Goal: Task Accomplishment & Management: Complete application form

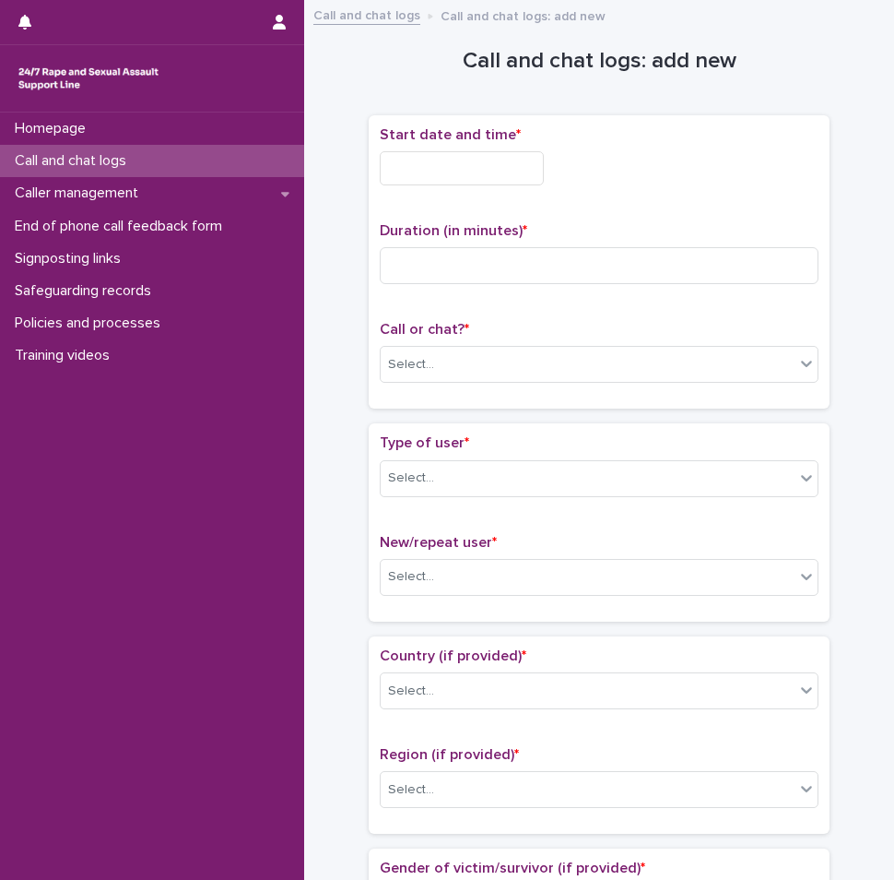
click at [441, 178] on input "text" at bounding box center [462, 168] width 164 height 34
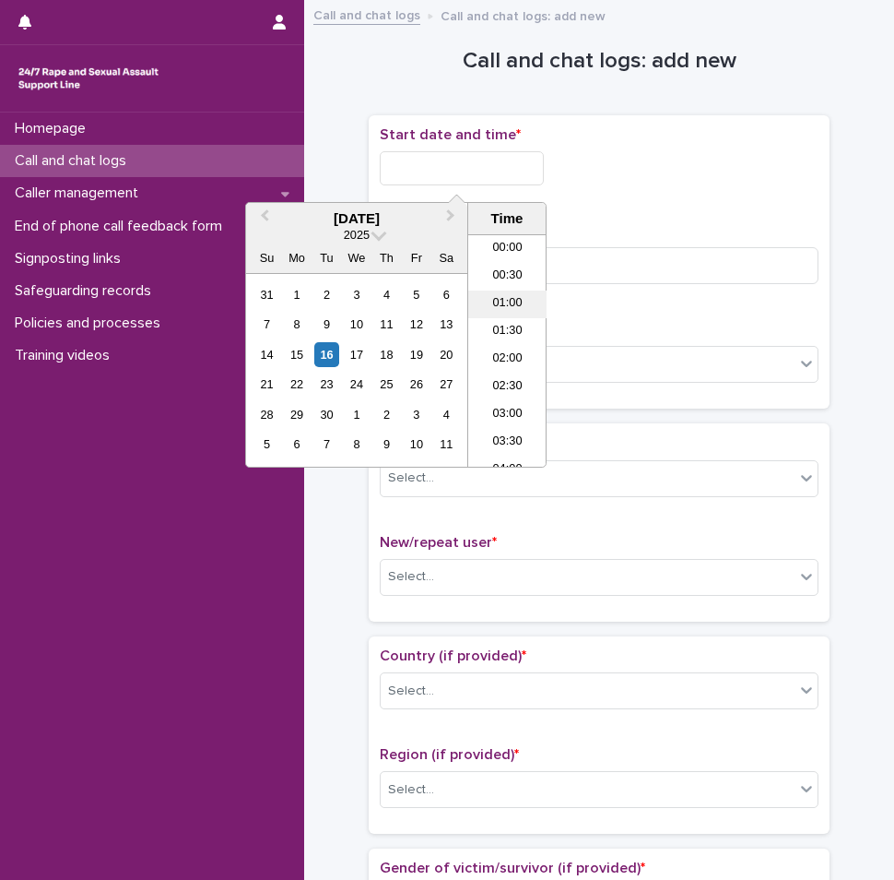
click at [505, 308] on li "01:00" at bounding box center [507, 304] width 78 height 28
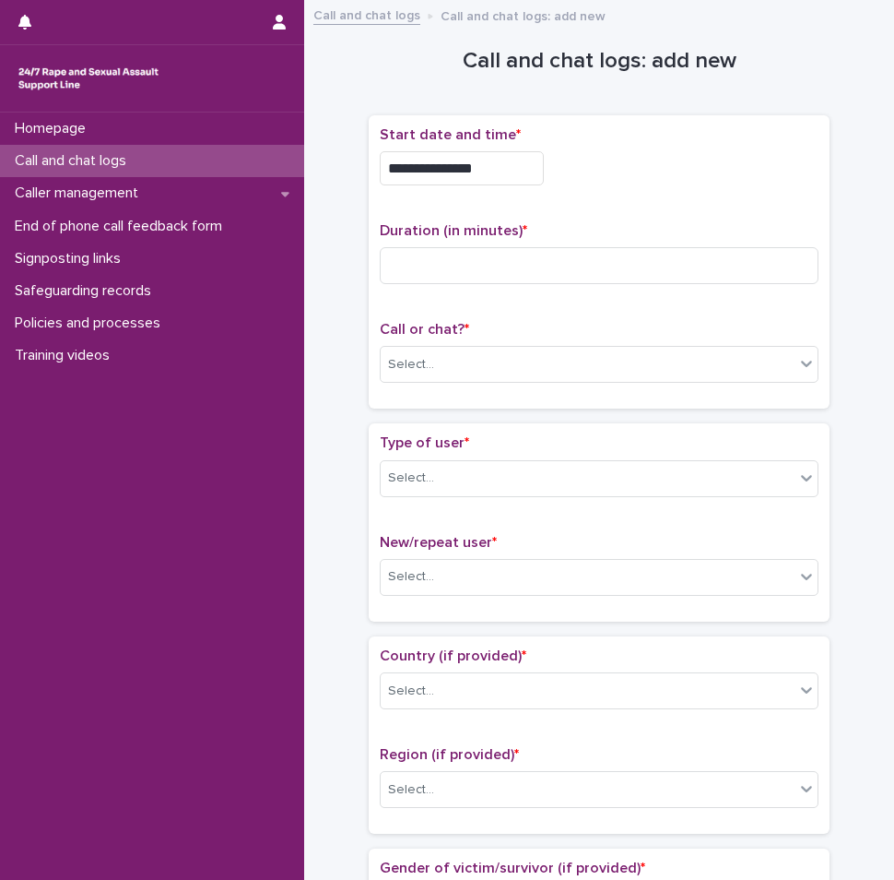
click at [493, 159] on input "**********" at bounding box center [462, 168] width 164 height 34
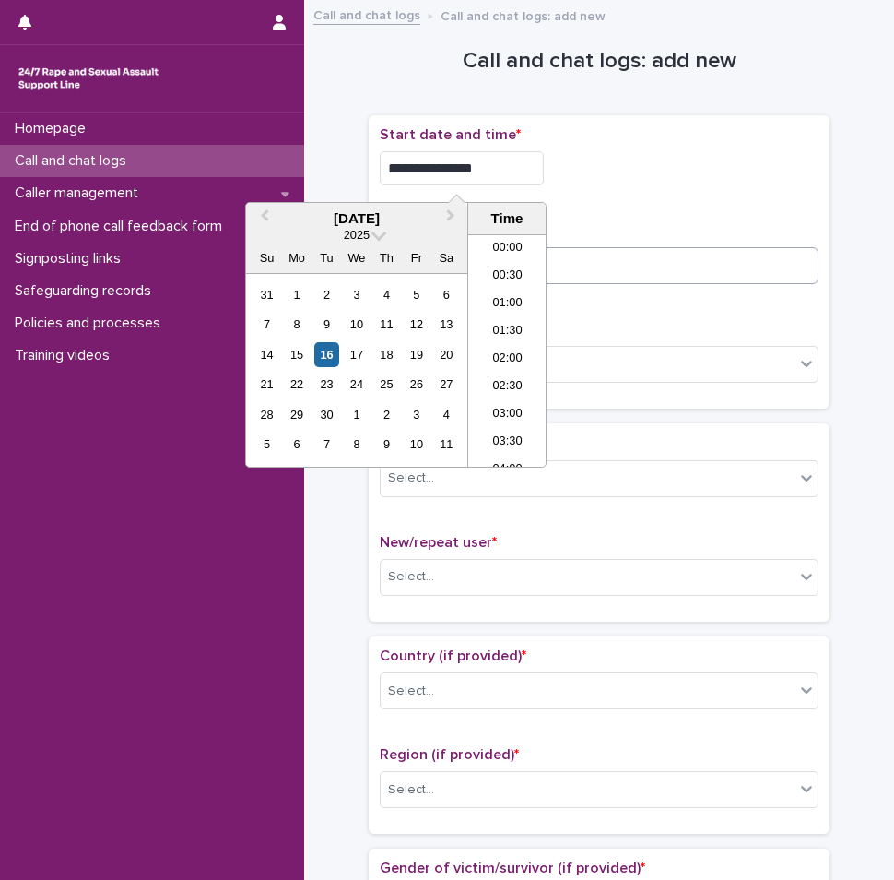
type input "**********"
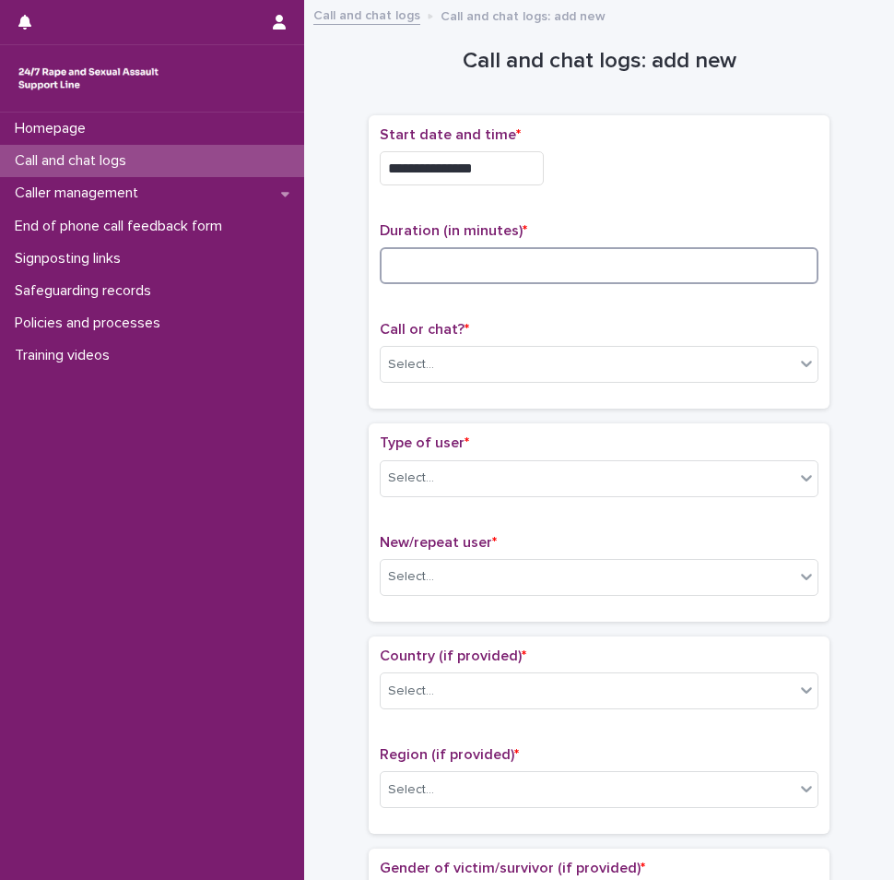
click at [578, 256] on input at bounding box center [599, 265] width 439 height 37
type input "**"
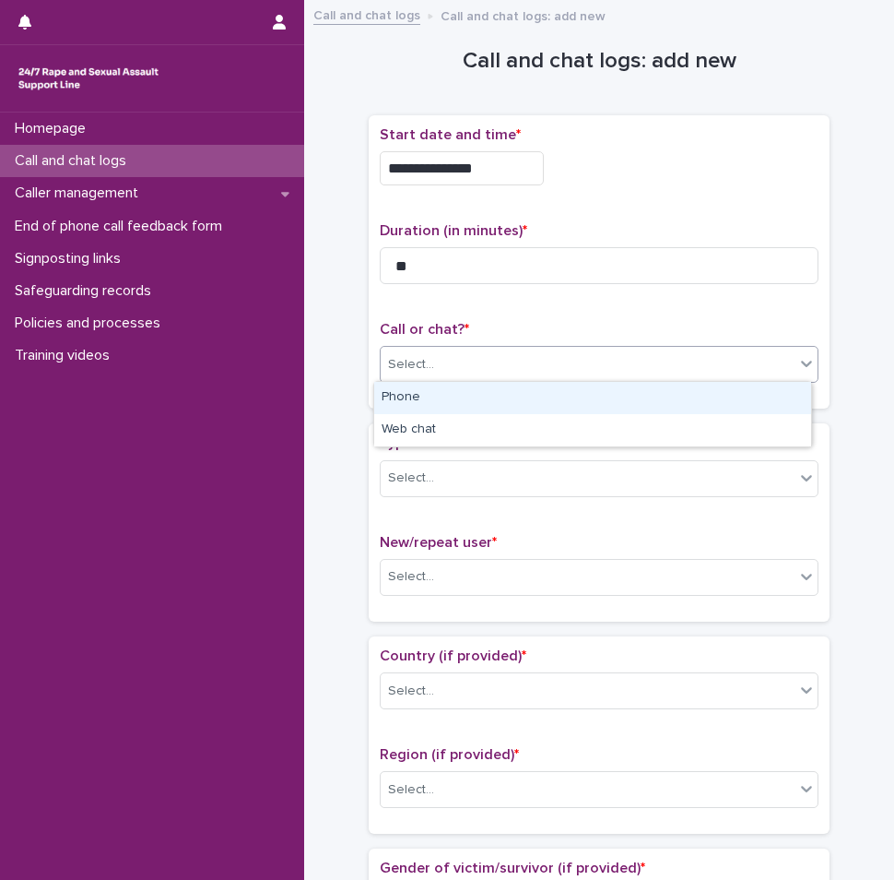
click at [590, 376] on div "Select..." at bounding box center [588, 364] width 414 height 30
click at [494, 408] on div "Phone" at bounding box center [592, 398] width 437 height 32
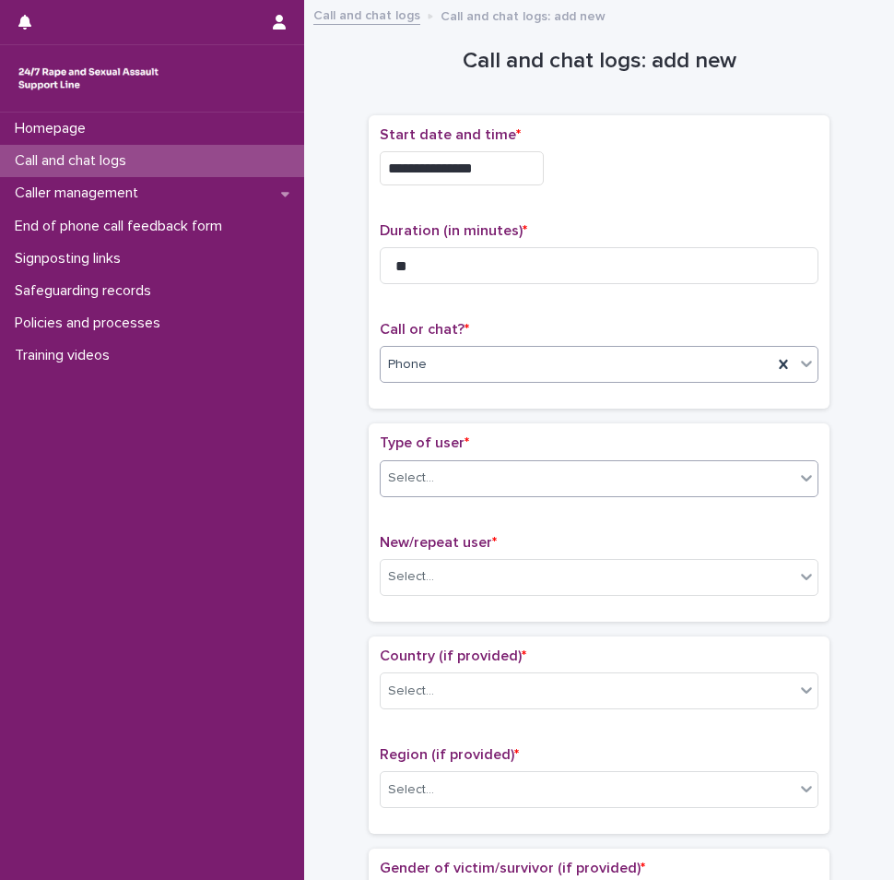
click at [479, 464] on div "Select..." at bounding box center [588, 478] width 414 height 30
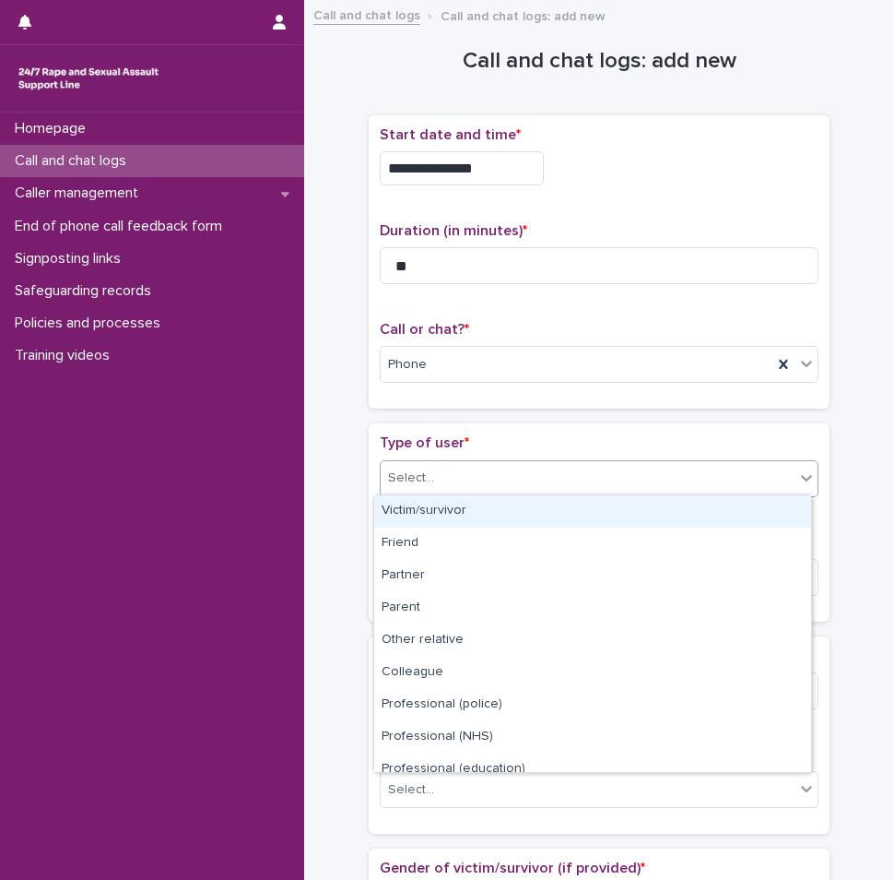
click at [443, 514] on div "Victim/survivor" at bounding box center [592, 511] width 437 height 32
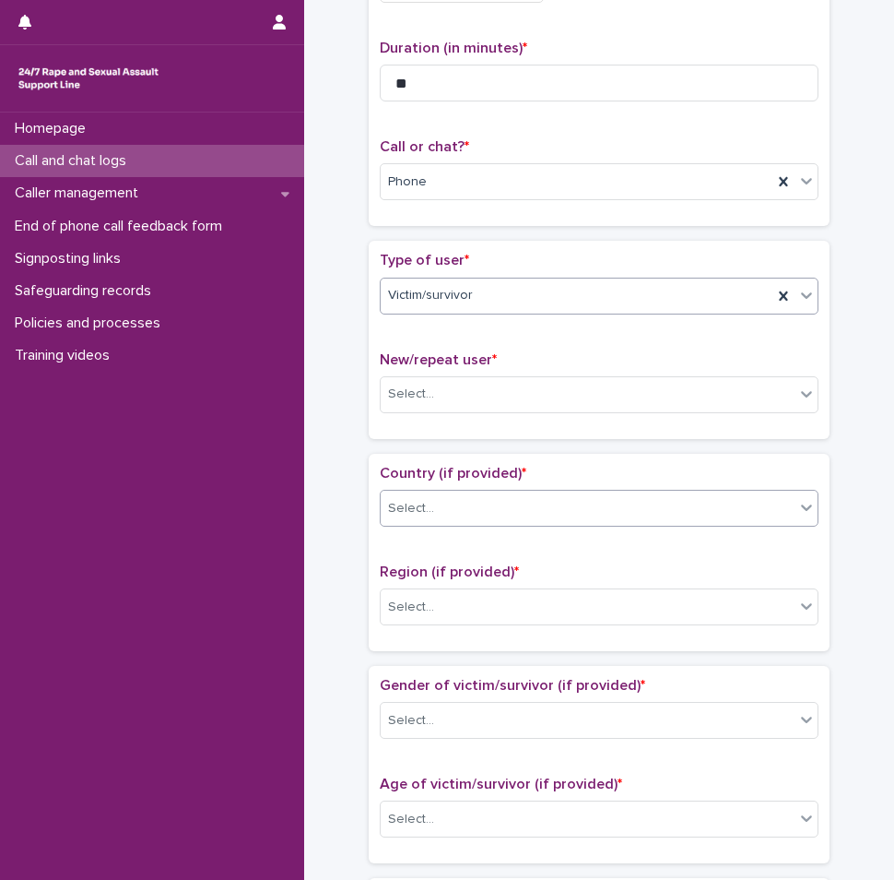
scroll to position [184, 0]
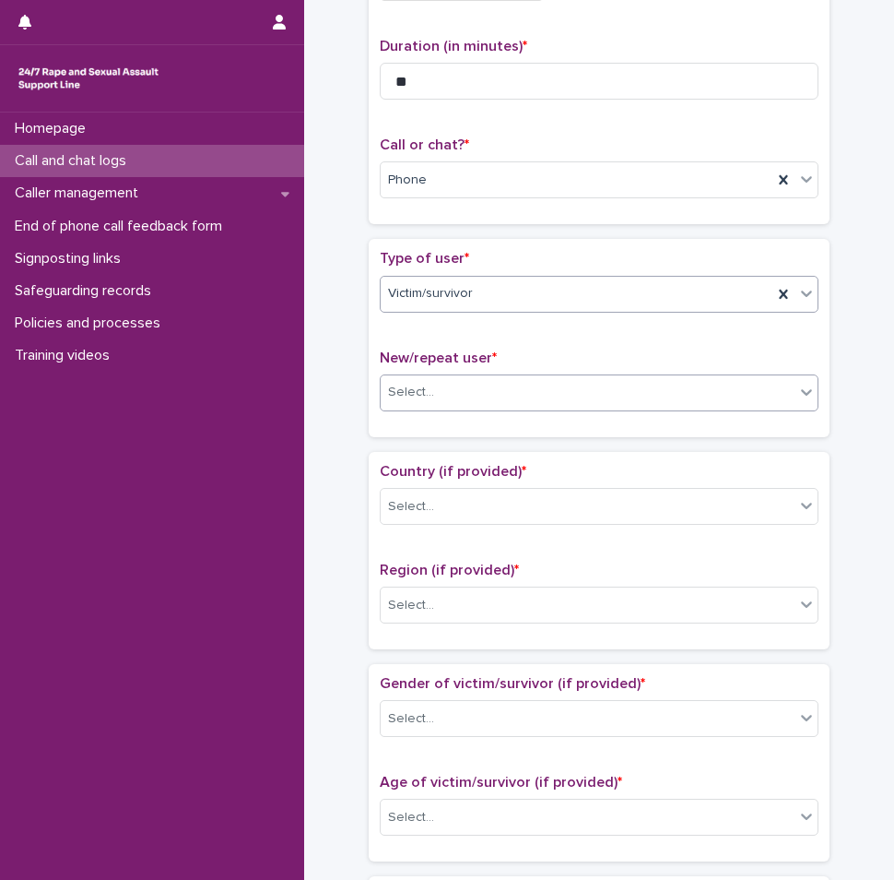
click at [471, 393] on div "Select..." at bounding box center [588, 392] width 414 height 30
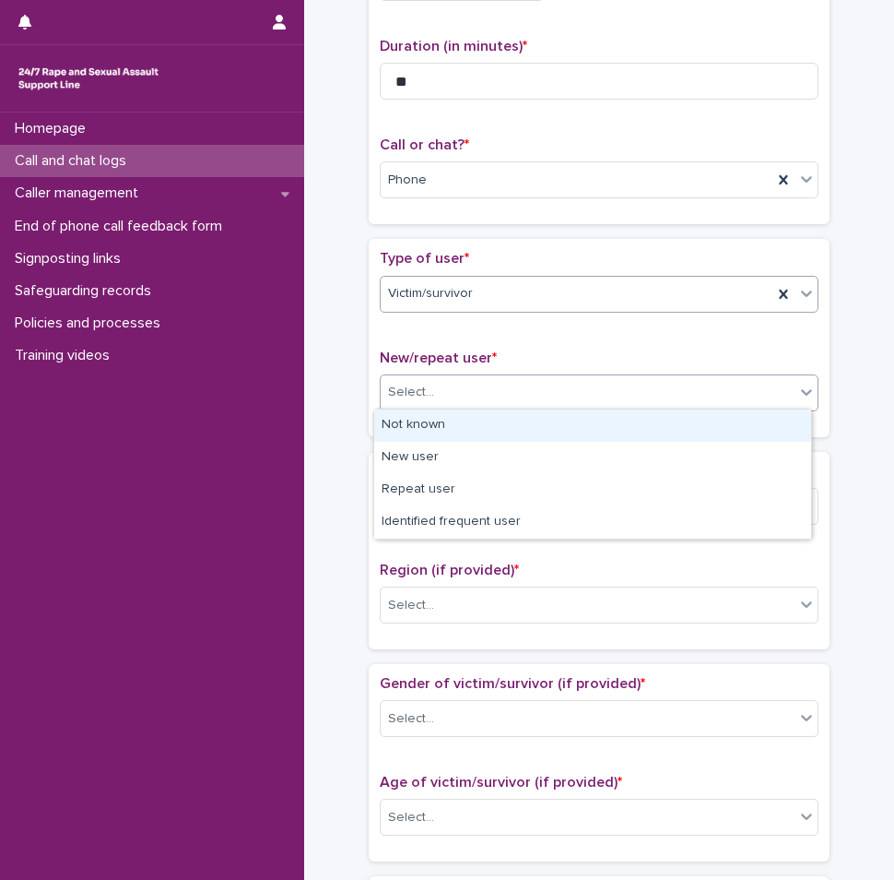
click at [479, 302] on div "Victim/survivor" at bounding box center [577, 293] width 392 height 30
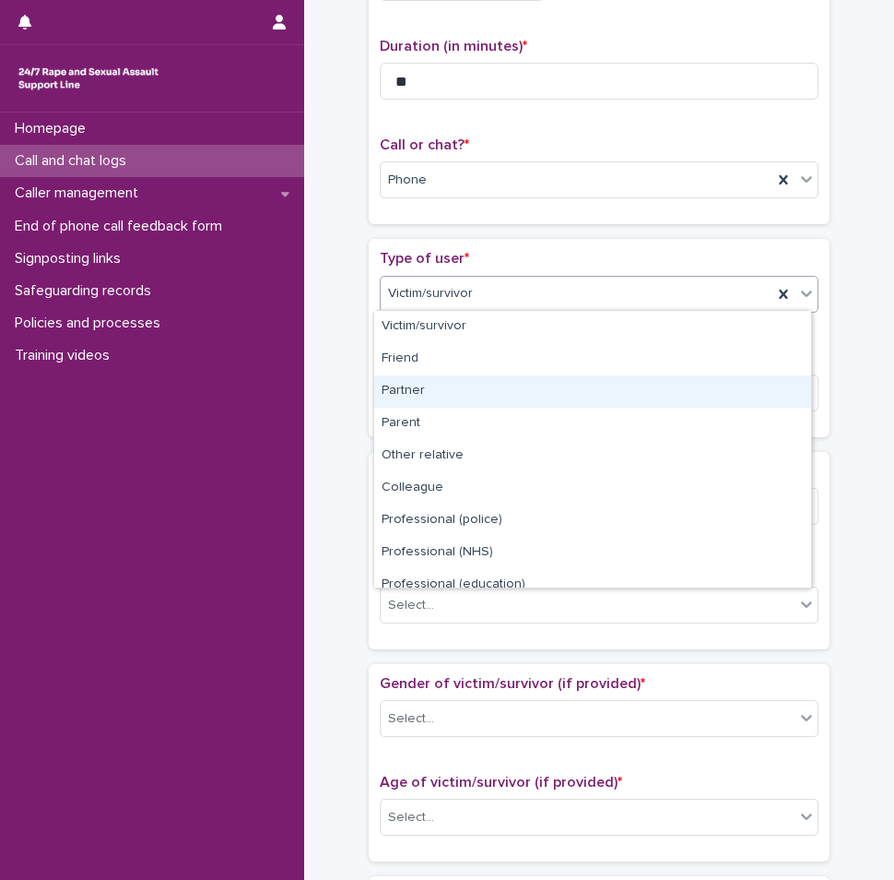
click at [451, 387] on div "Partner" at bounding box center [592, 391] width 437 height 32
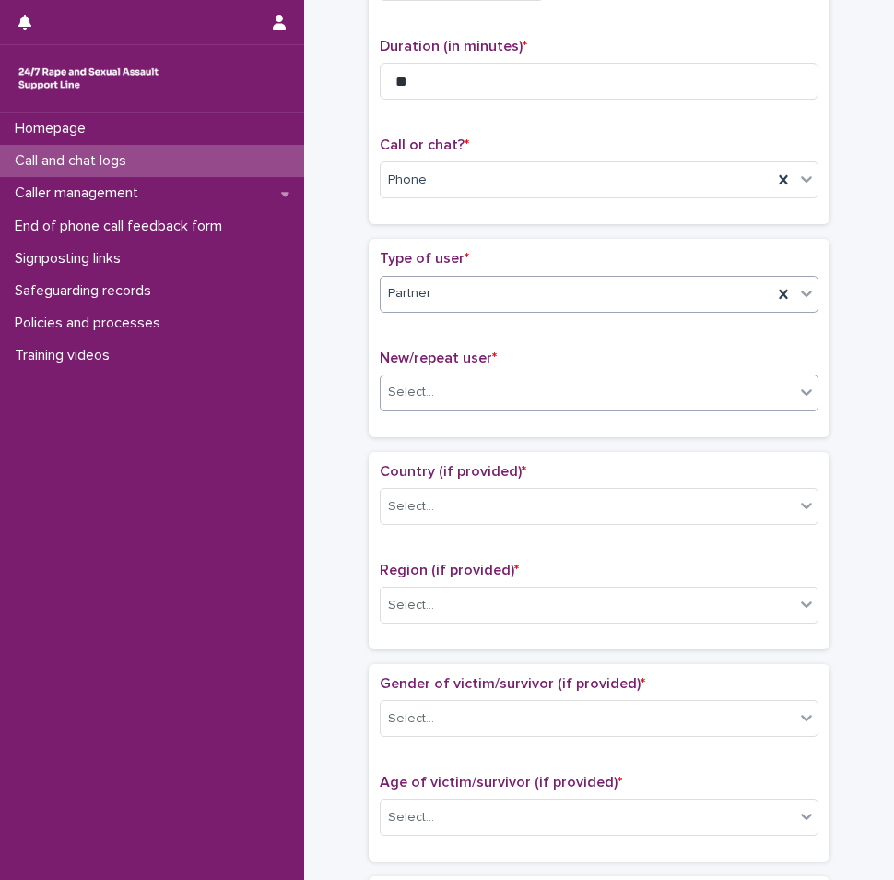
click at [456, 405] on div "Select..." at bounding box center [588, 392] width 414 height 30
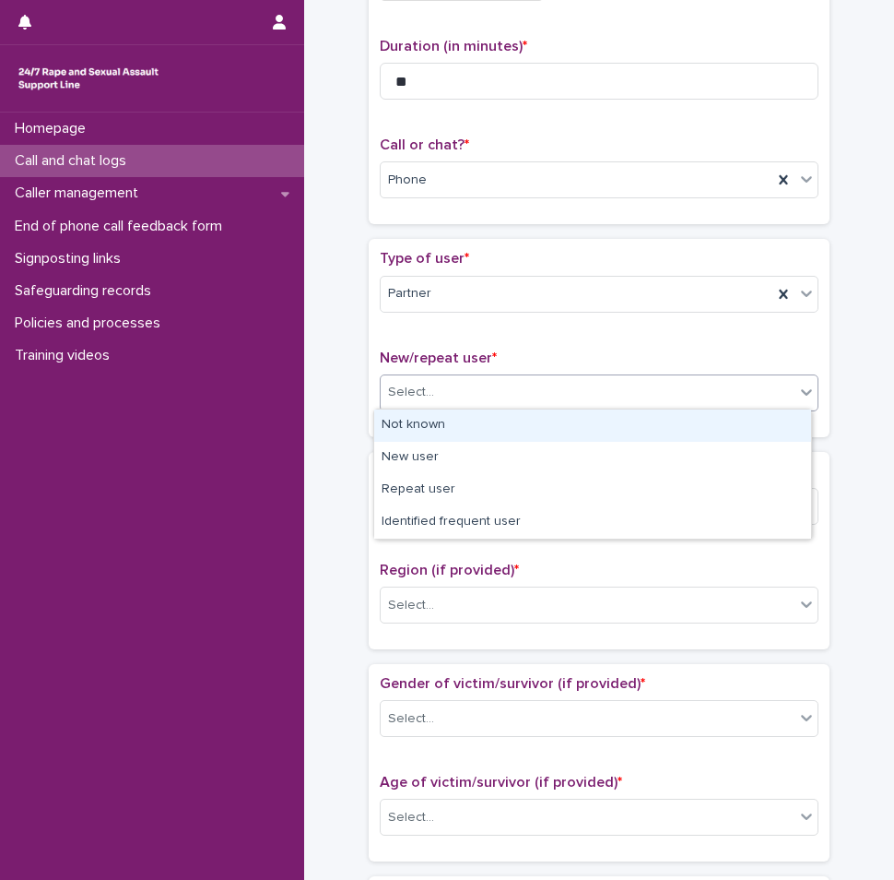
click at [442, 432] on div "Not known" at bounding box center [592, 425] width 437 height 32
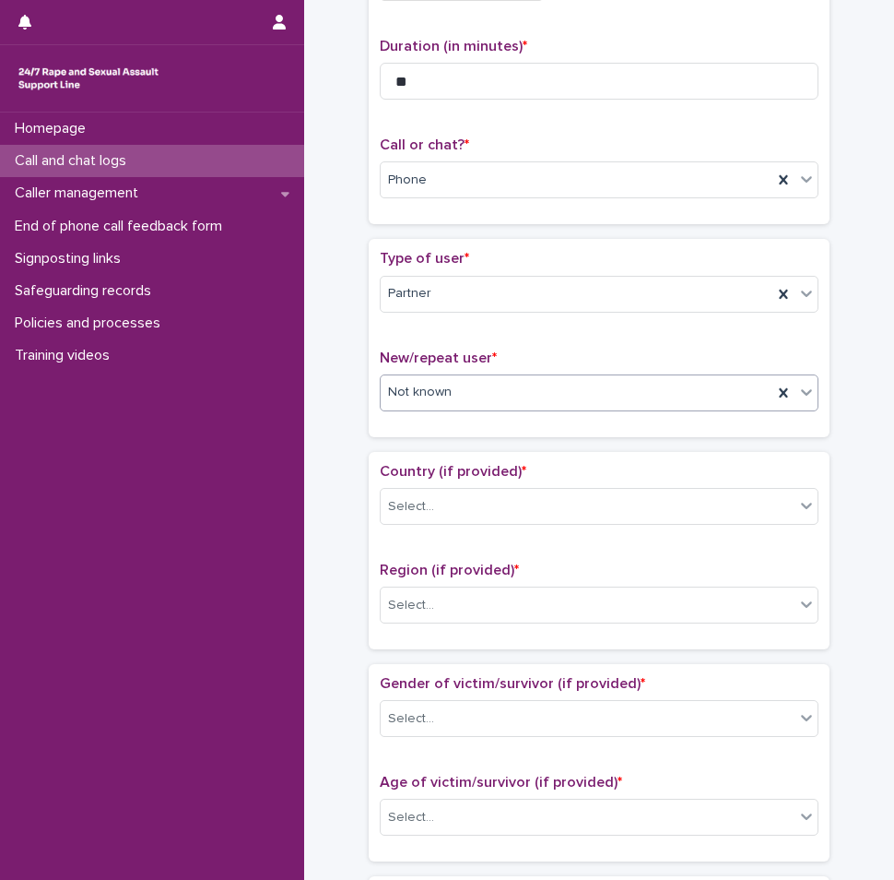
click at [492, 395] on div "Not known" at bounding box center [577, 392] width 392 height 30
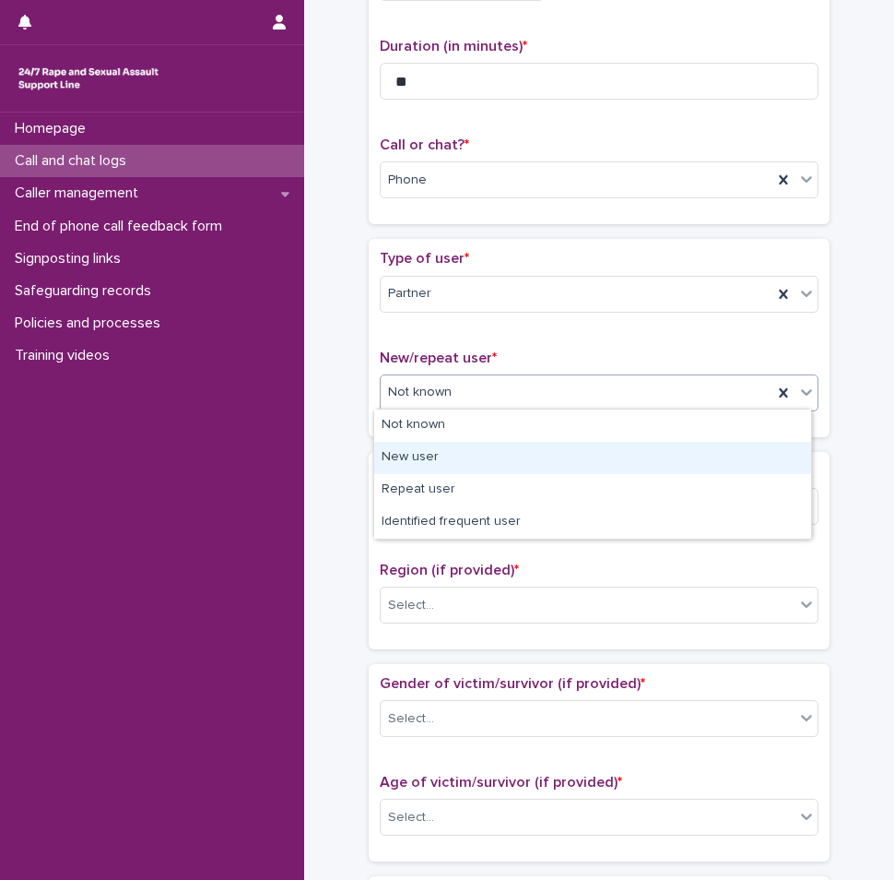
click at [454, 463] on div "New user" at bounding box center [592, 458] width 437 height 32
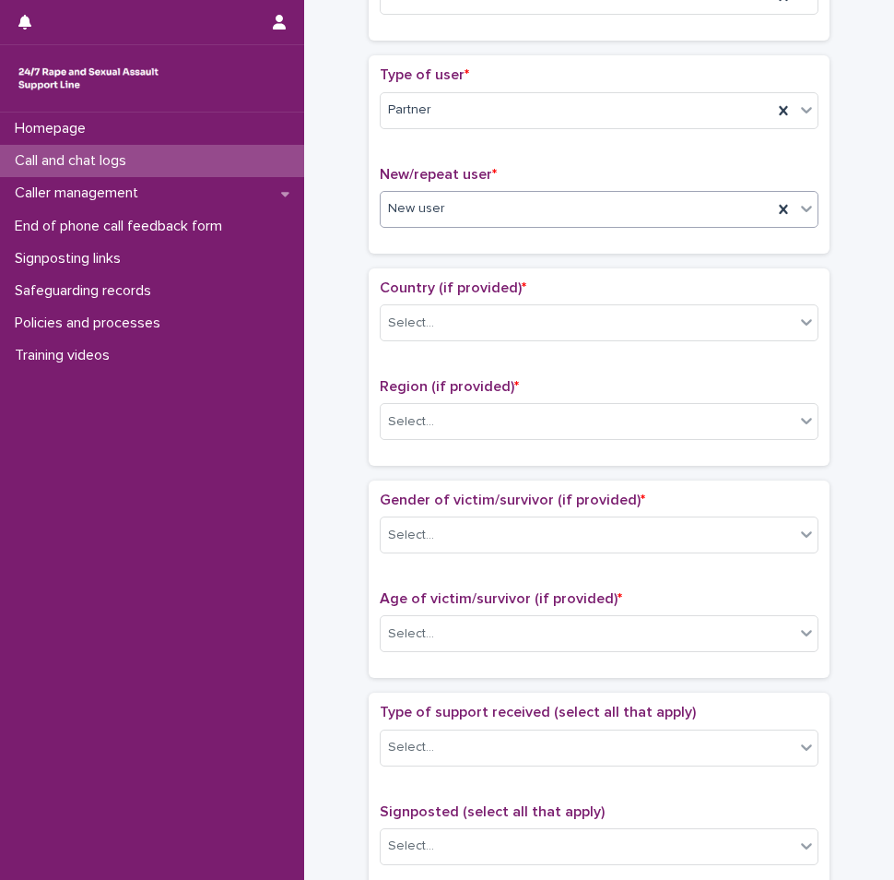
scroll to position [369, 0]
click at [524, 336] on div "Select..." at bounding box center [599, 321] width 439 height 37
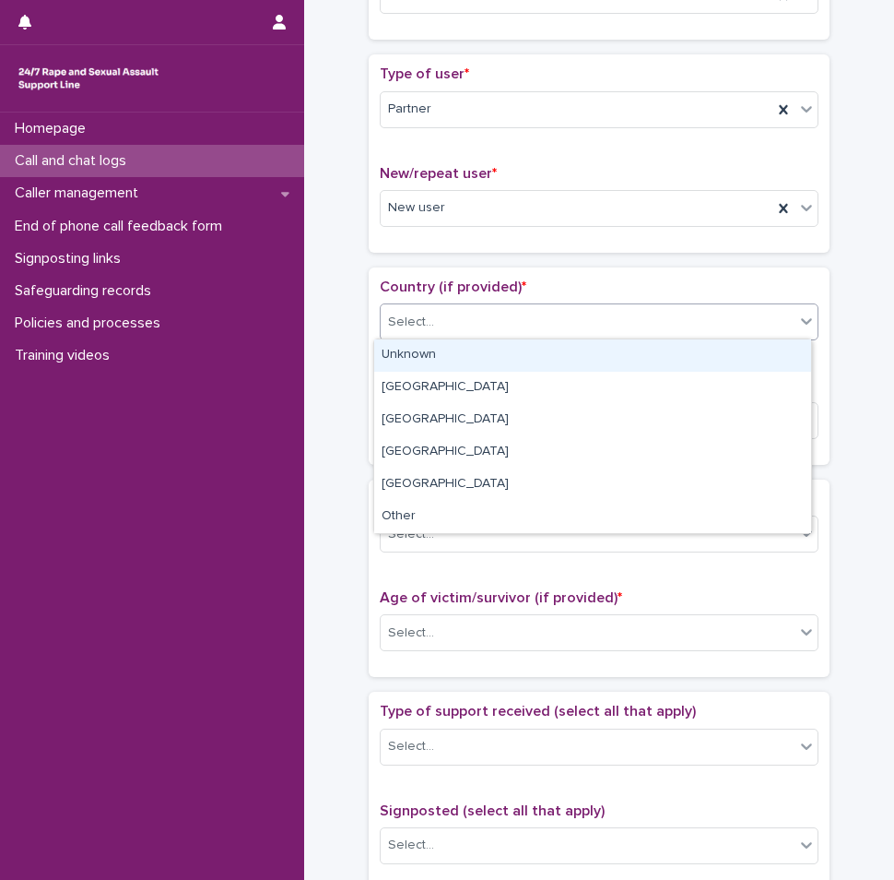
click at [485, 355] on div "Unknown" at bounding box center [592, 355] width 437 height 32
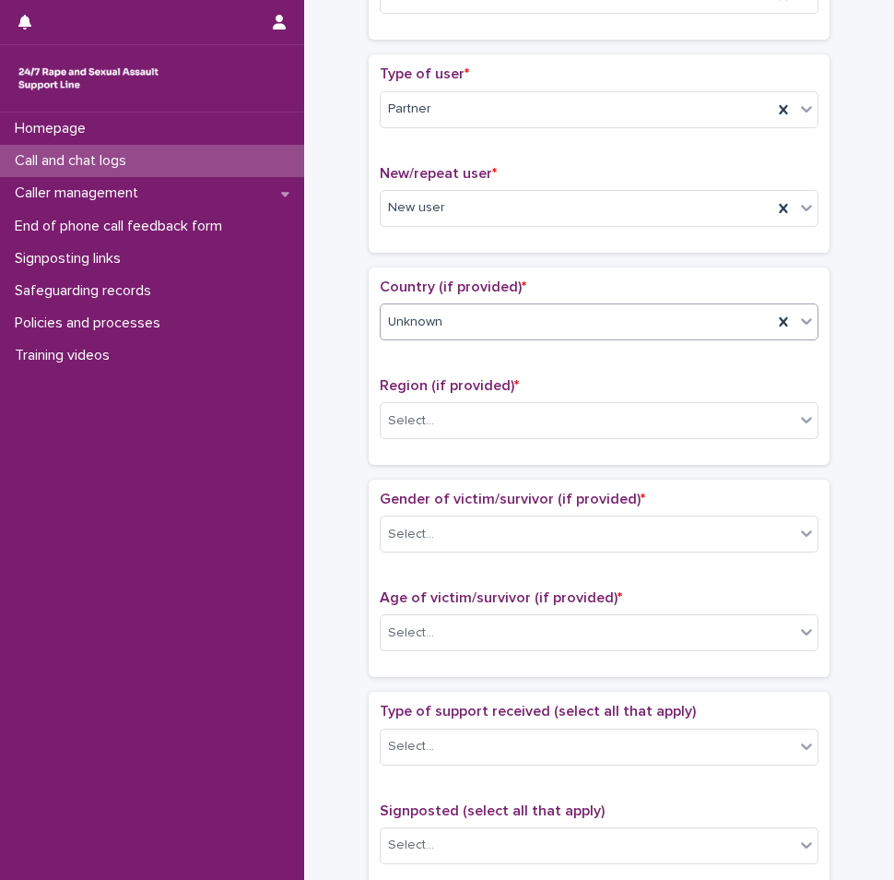
click at [502, 327] on div "Unknown" at bounding box center [577, 322] width 392 height 30
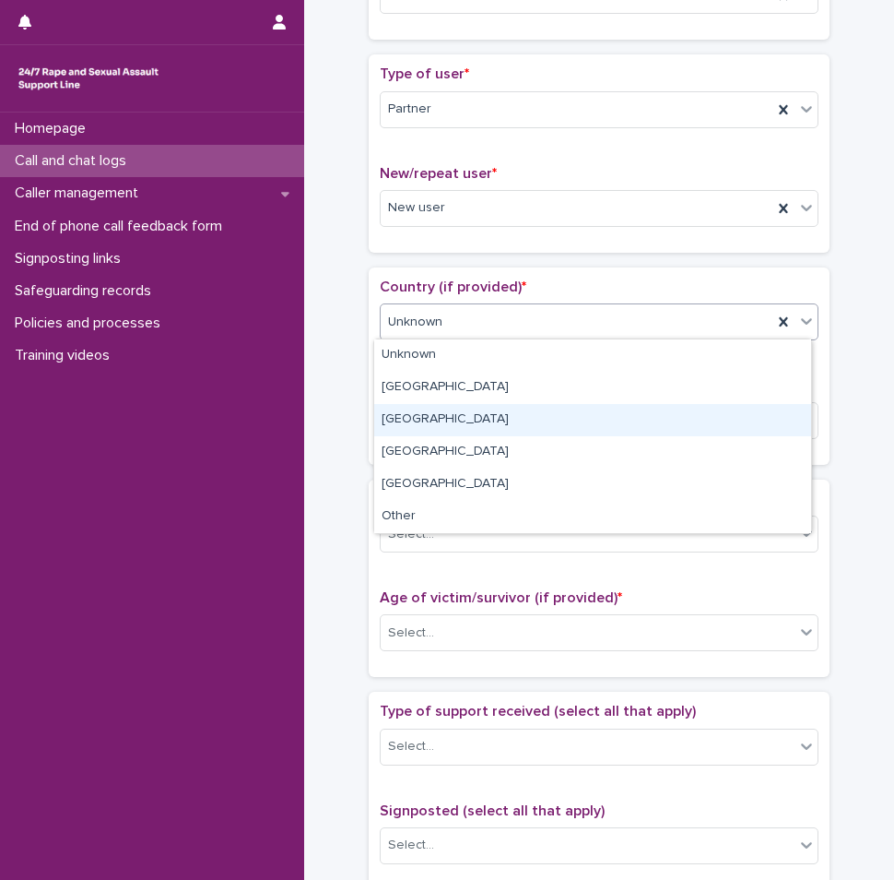
click at [471, 413] on div "[GEOGRAPHIC_DATA]" at bounding box center [592, 420] width 437 height 32
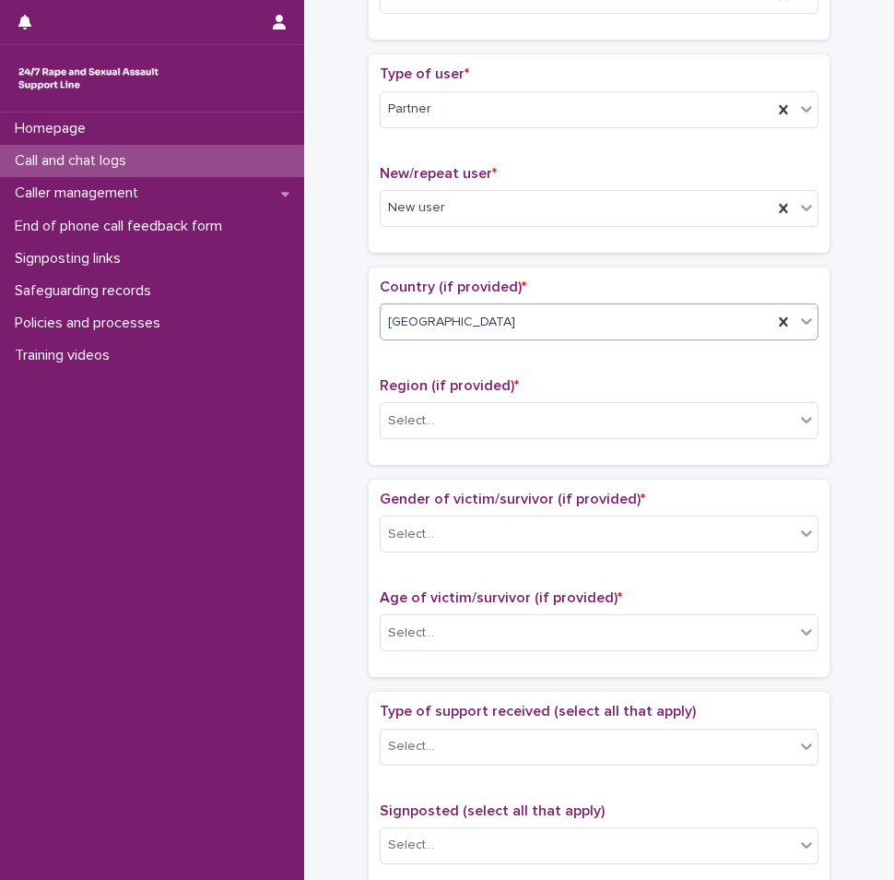
scroll to position [461, 0]
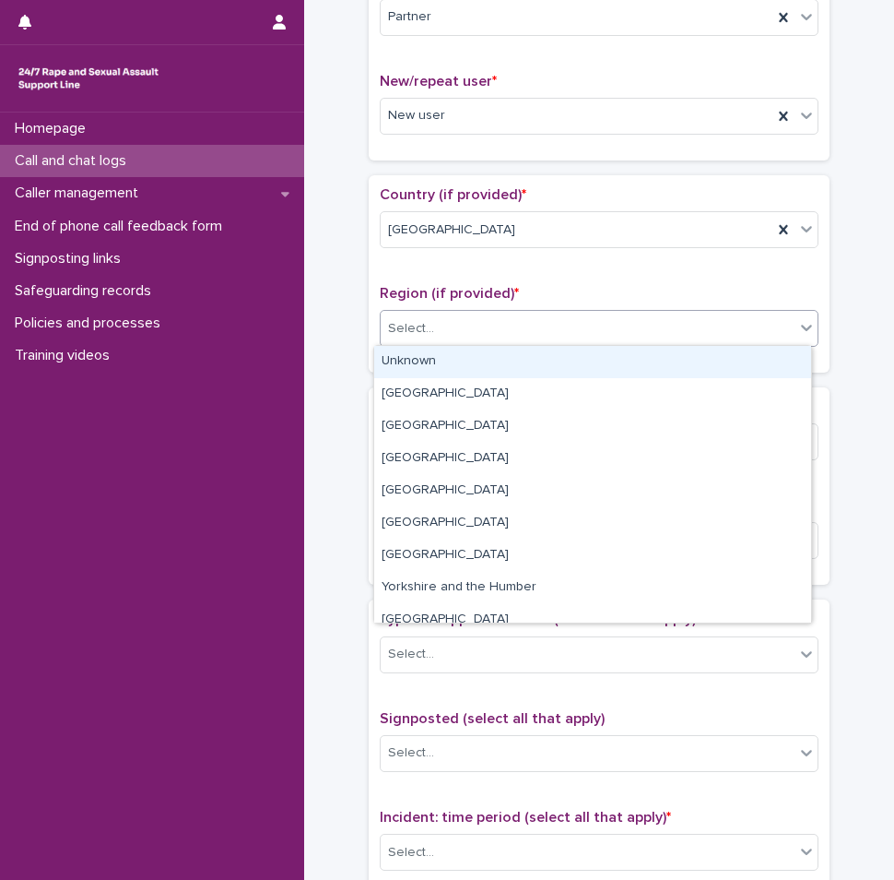
click at [491, 326] on div "Select..." at bounding box center [588, 328] width 414 height 30
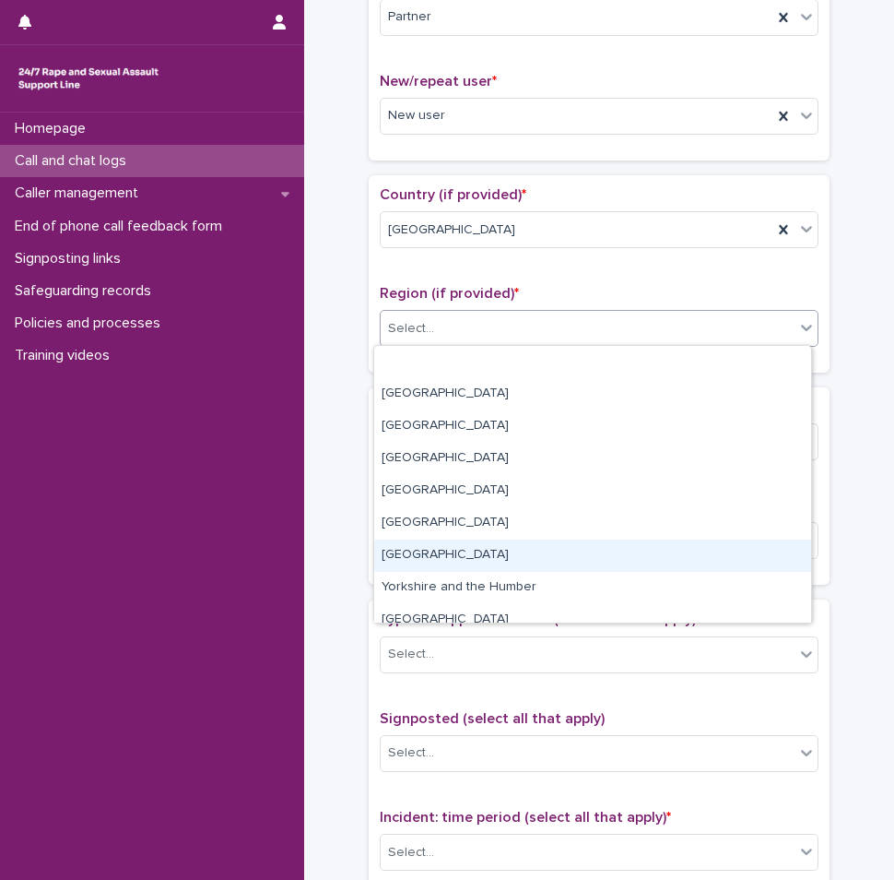
scroll to position [78, 0]
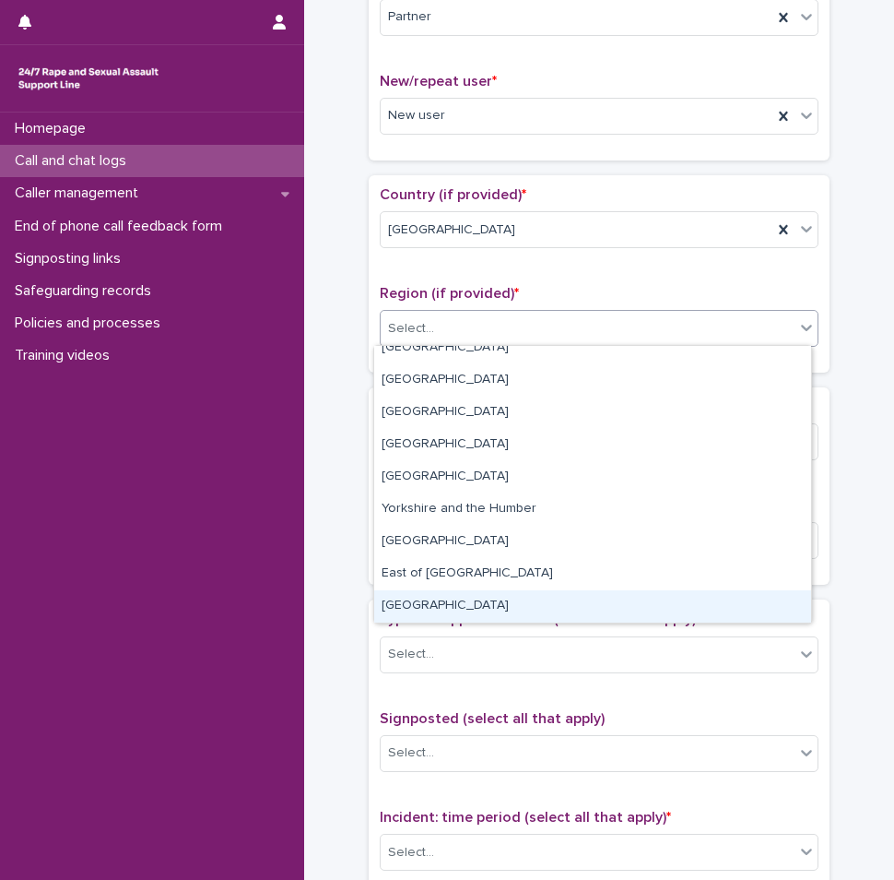
click at [432, 594] on div "[GEOGRAPHIC_DATA]" at bounding box center [592, 606] width 437 height 32
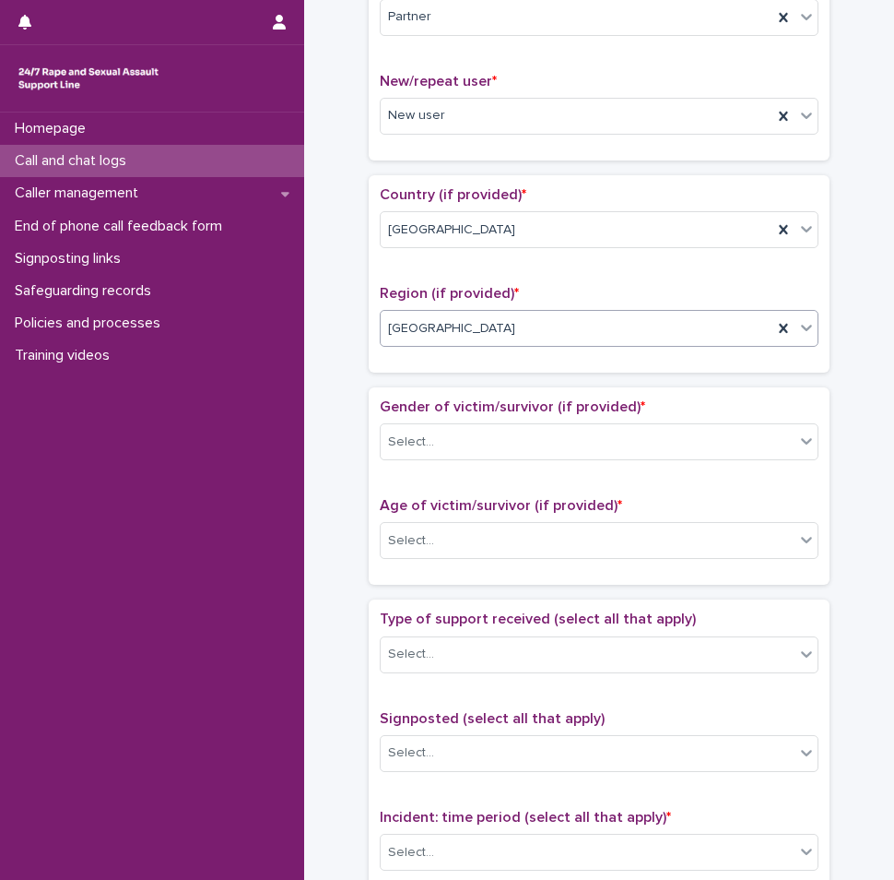
scroll to position [645, 0]
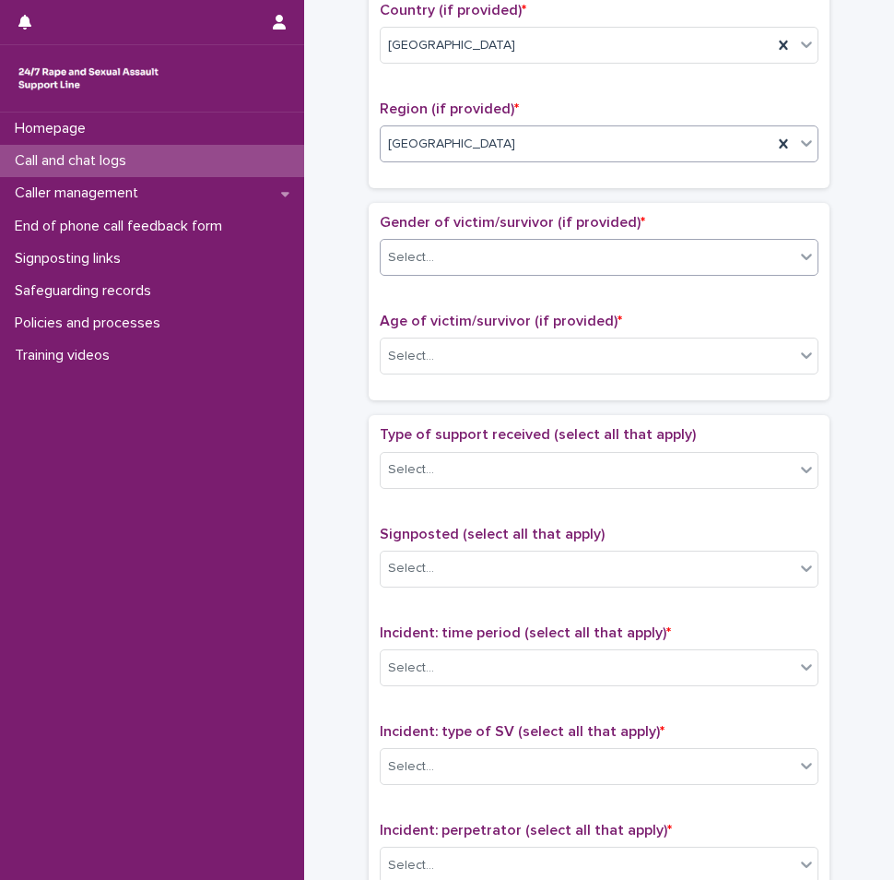
click at [464, 251] on div "Select..." at bounding box center [588, 257] width 414 height 30
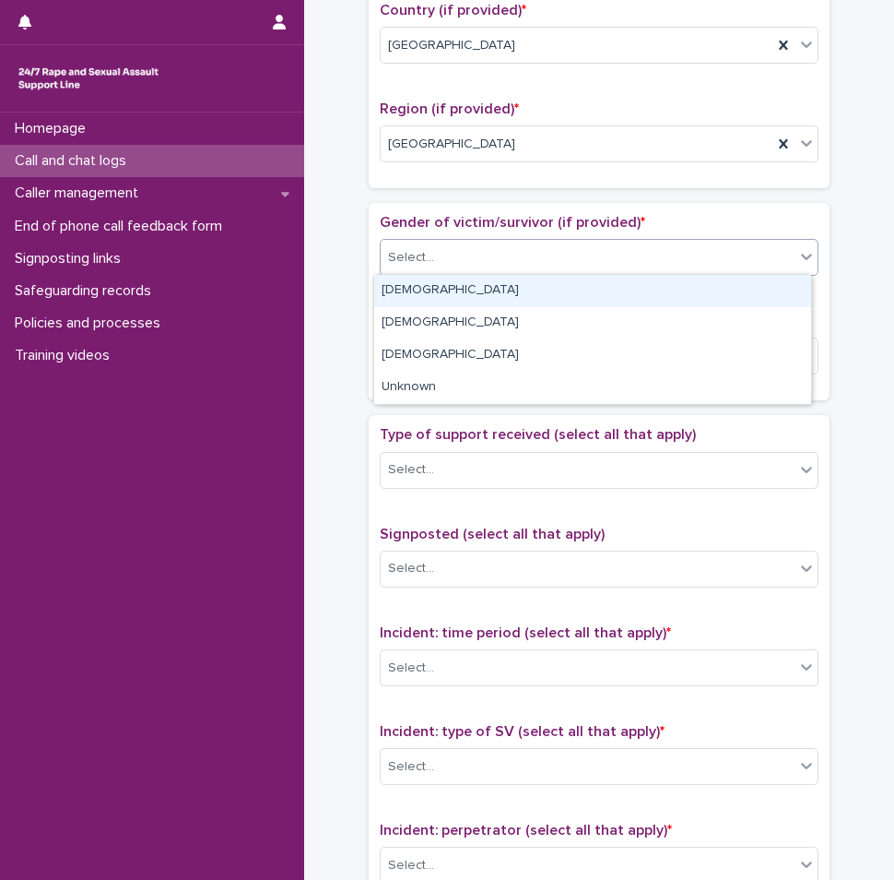
click at [440, 295] on div "[DEMOGRAPHIC_DATA]" at bounding box center [592, 291] width 437 height 32
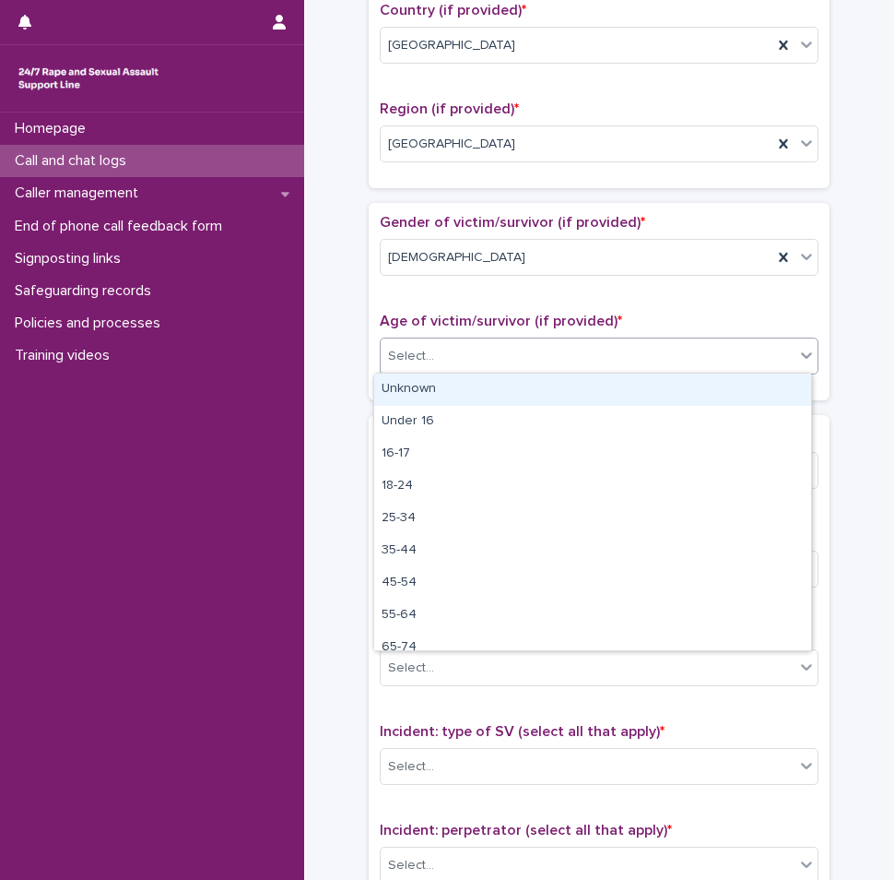
click at [468, 363] on div "Select..." at bounding box center [588, 356] width 414 height 30
click at [449, 380] on div "Unknown" at bounding box center [592, 389] width 437 height 32
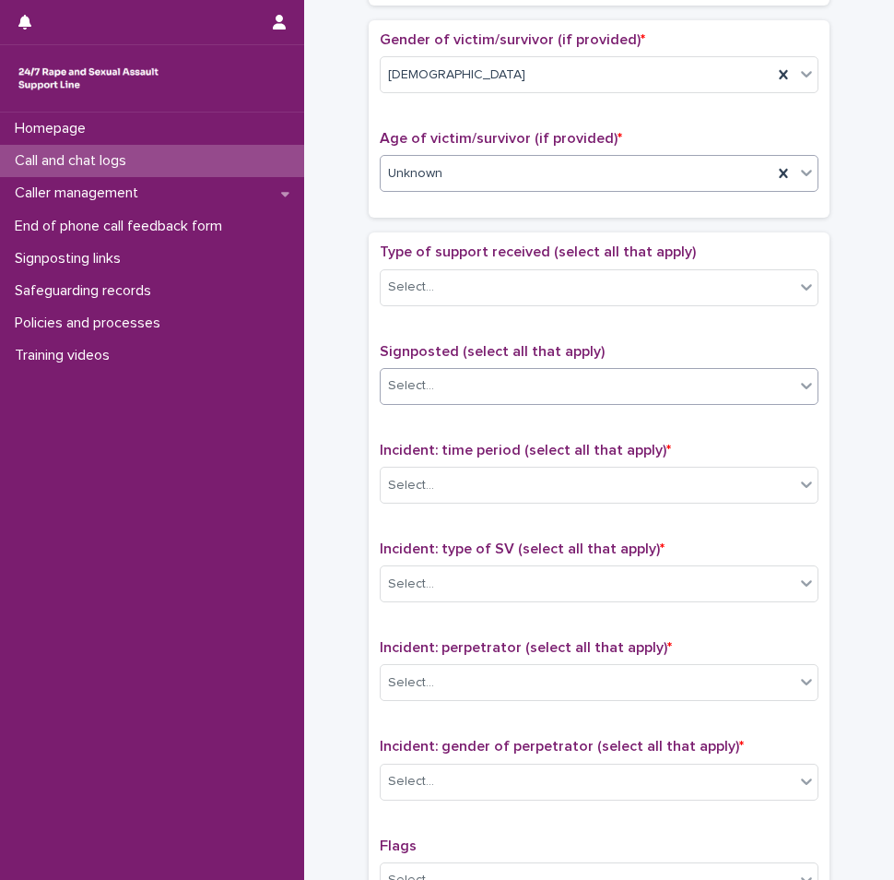
scroll to position [830, 0]
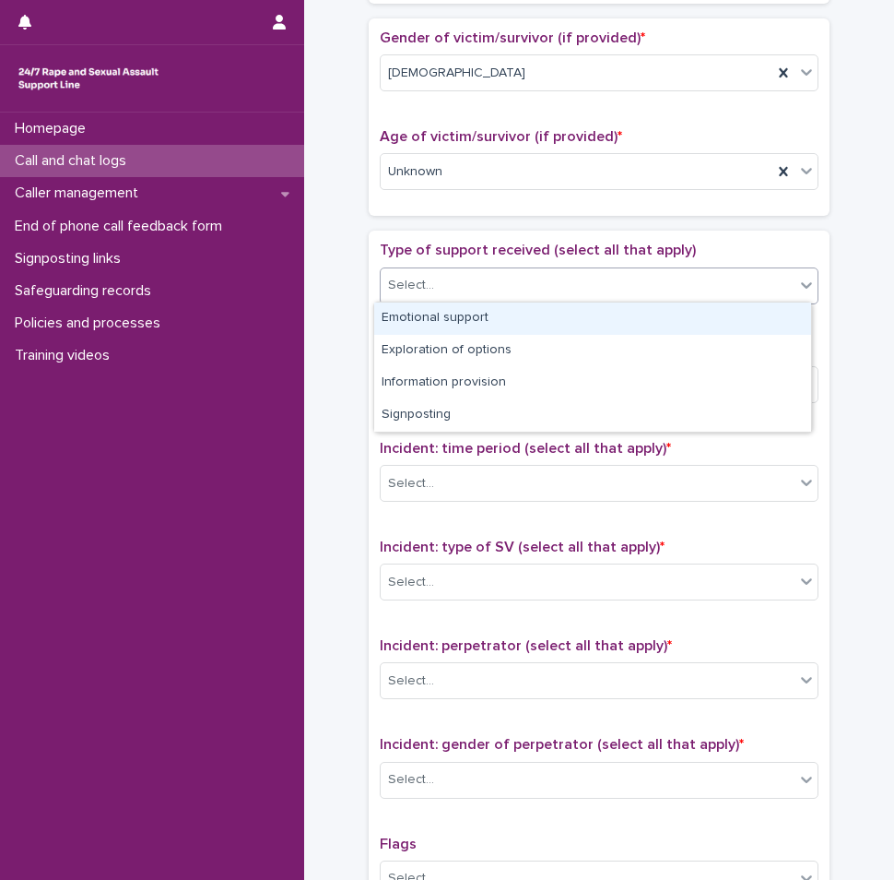
click at [460, 292] on div "Select..." at bounding box center [588, 285] width 414 height 30
click at [432, 328] on div "Emotional support" at bounding box center [592, 318] width 437 height 32
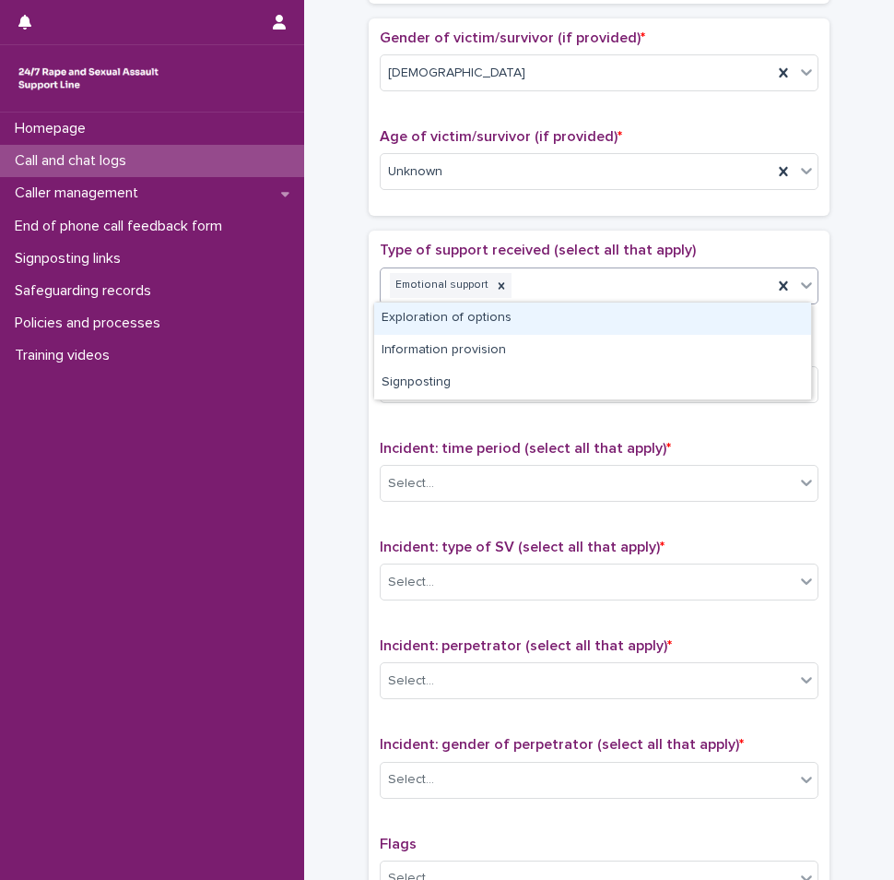
click at [517, 287] on div "Emotional support" at bounding box center [577, 285] width 392 height 32
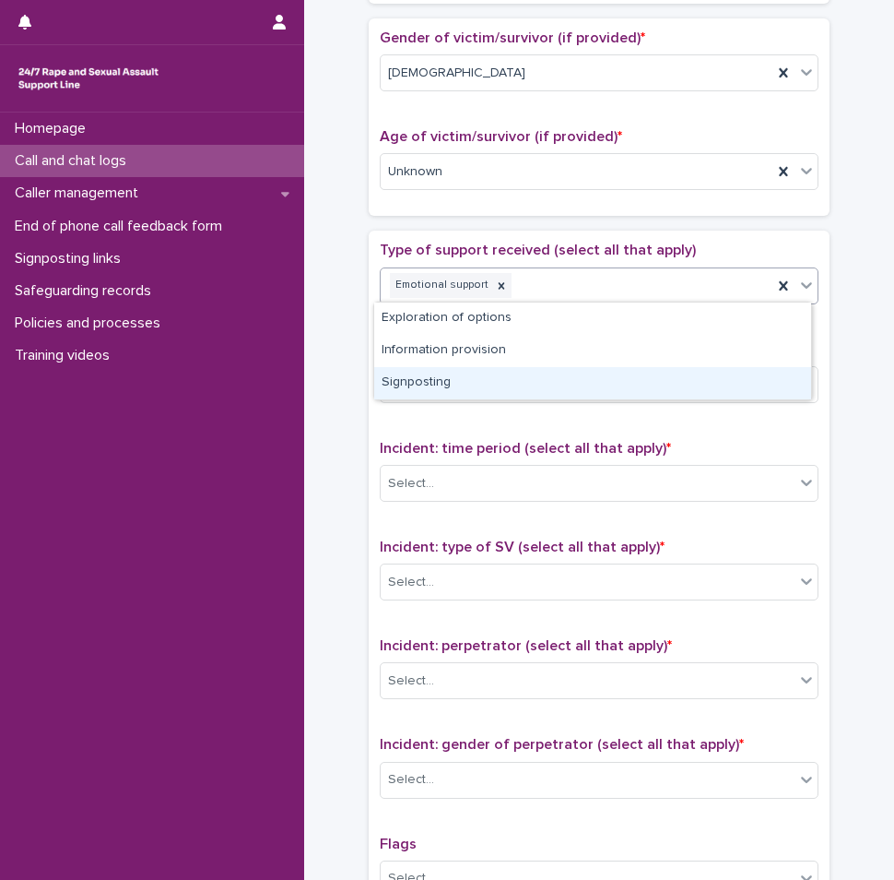
click at [463, 378] on div "Signposting" at bounding box center [592, 383] width 437 height 32
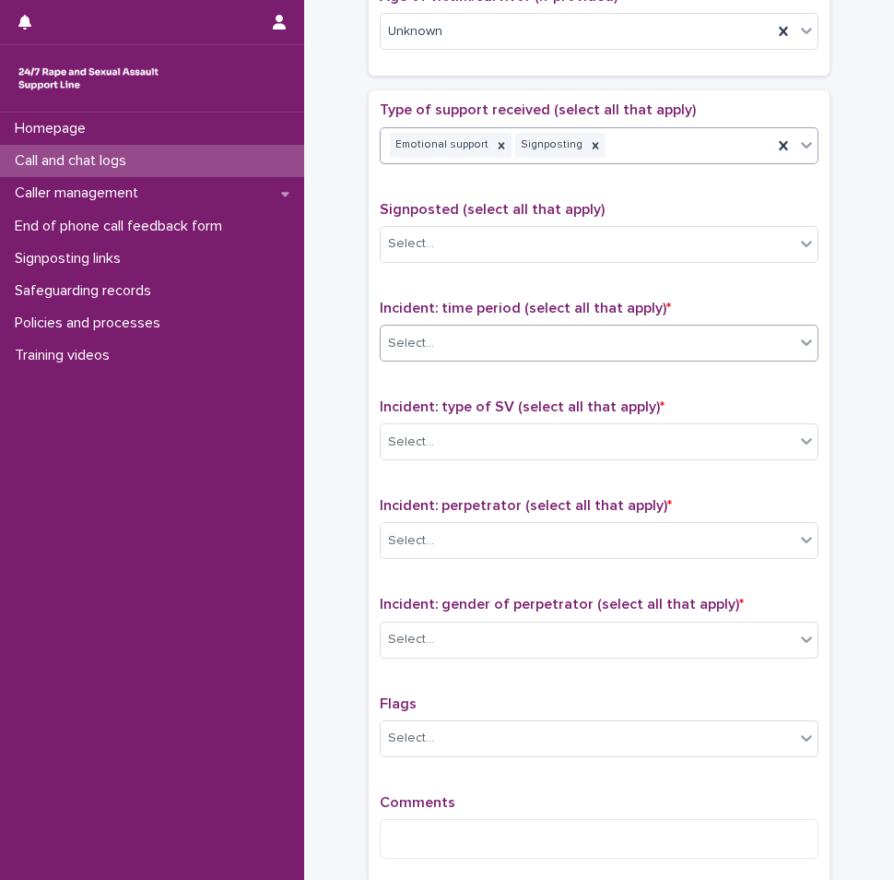
scroll to position [1014, 0]
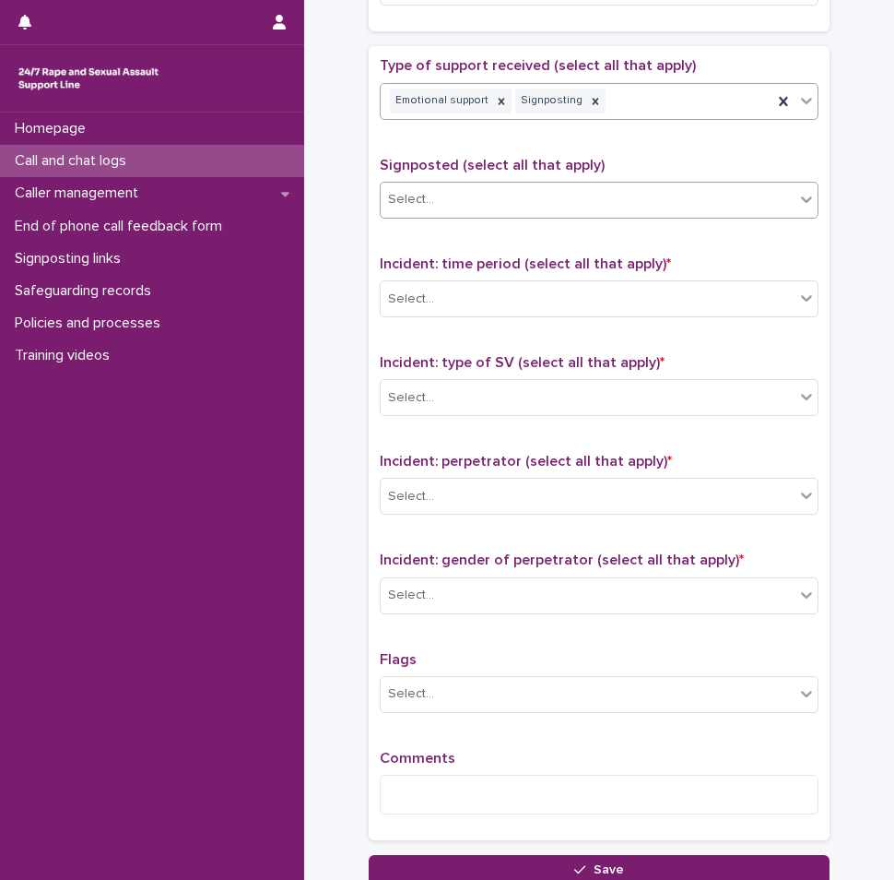
click at [461, 198] on div "Select..." at bounding box center [588, 199] width 414 height 30
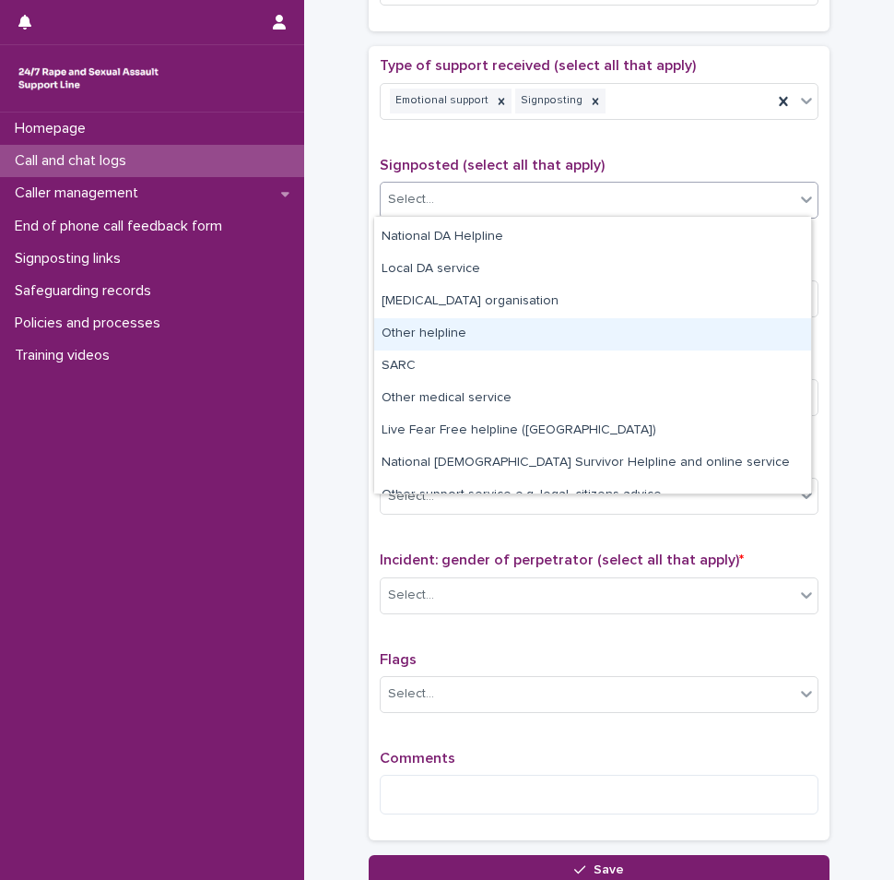
scroll to position [111, 0]
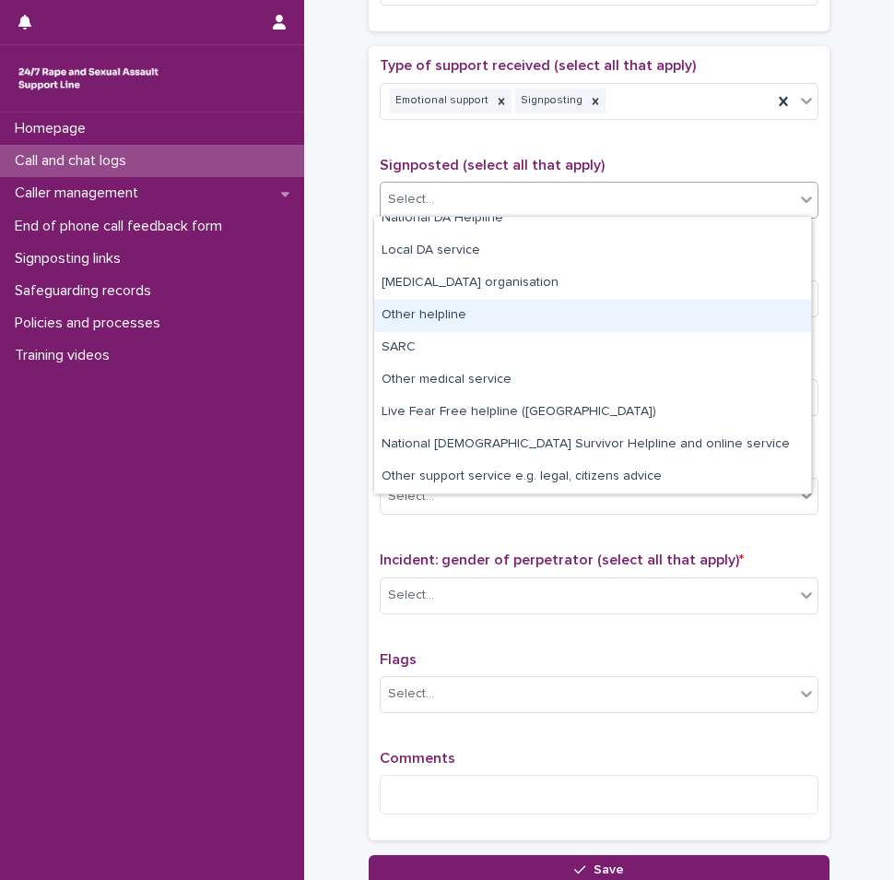
click at [428, 320] on div "Other helpline" at bounding box center [592, 316] width 437 height 32
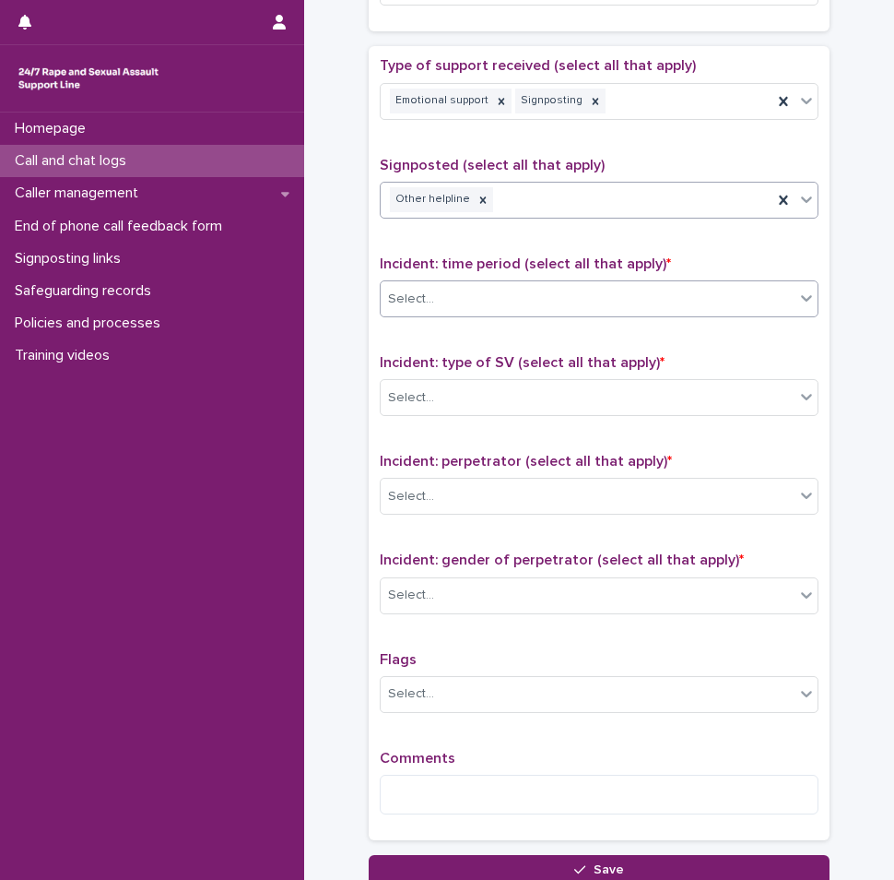
click at [499, 302] on div "Select..." at bounding box center [588, 299] width 414 height 30
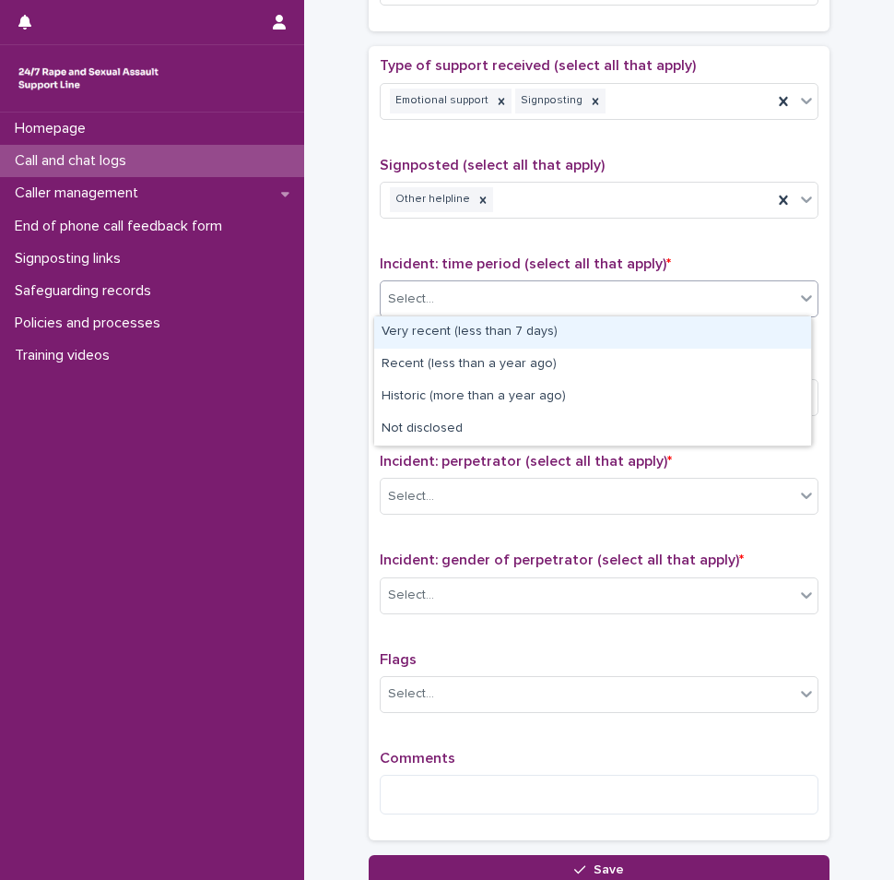
click at [482, 324] on div "Very recent (less than 7 days)" at bounding box center [592, 332] width 437 height 32
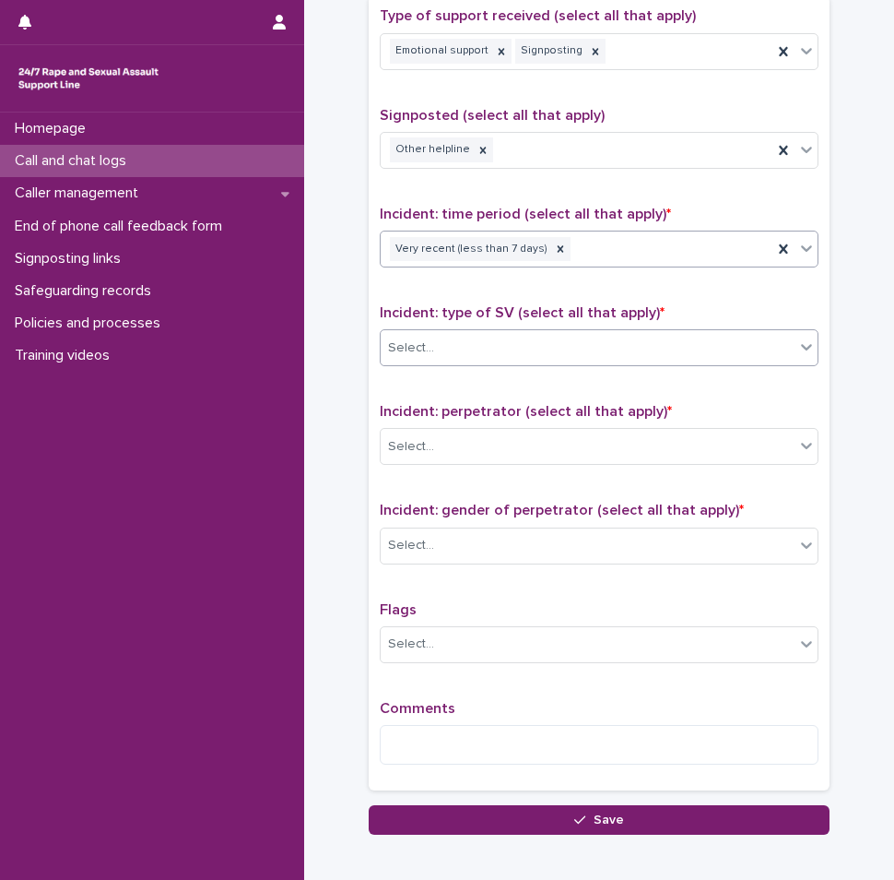
scroll to position [1106, 0]
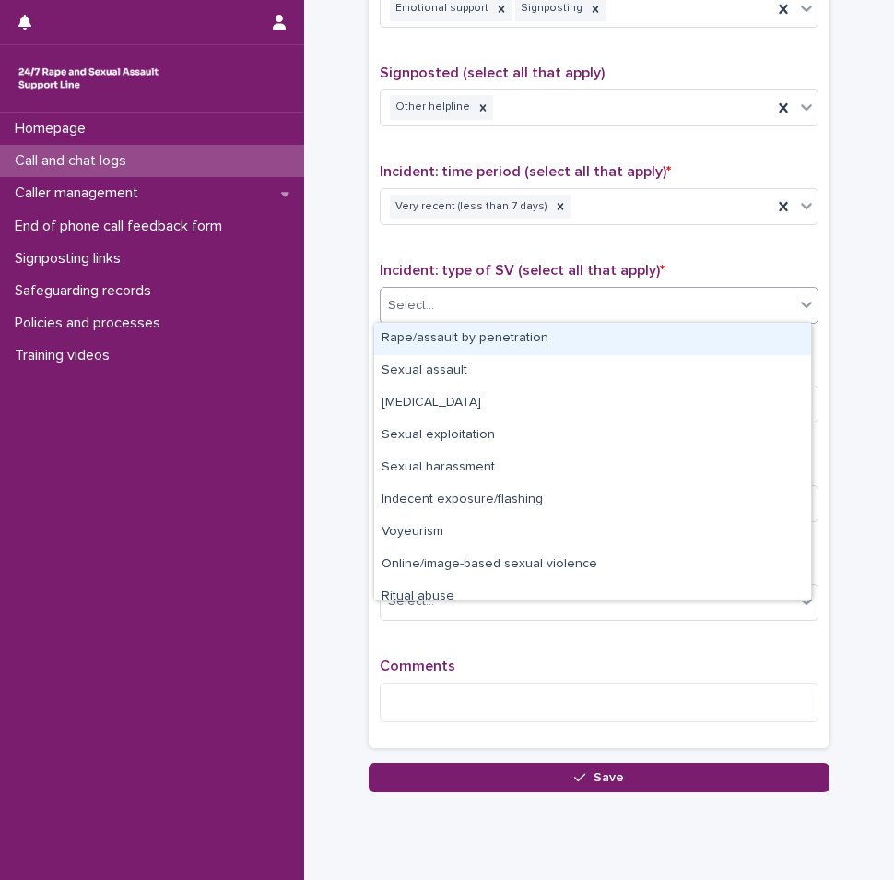
click at [477, 309] on div "Select..." at bounding box center [588, 305] width 414 height 30
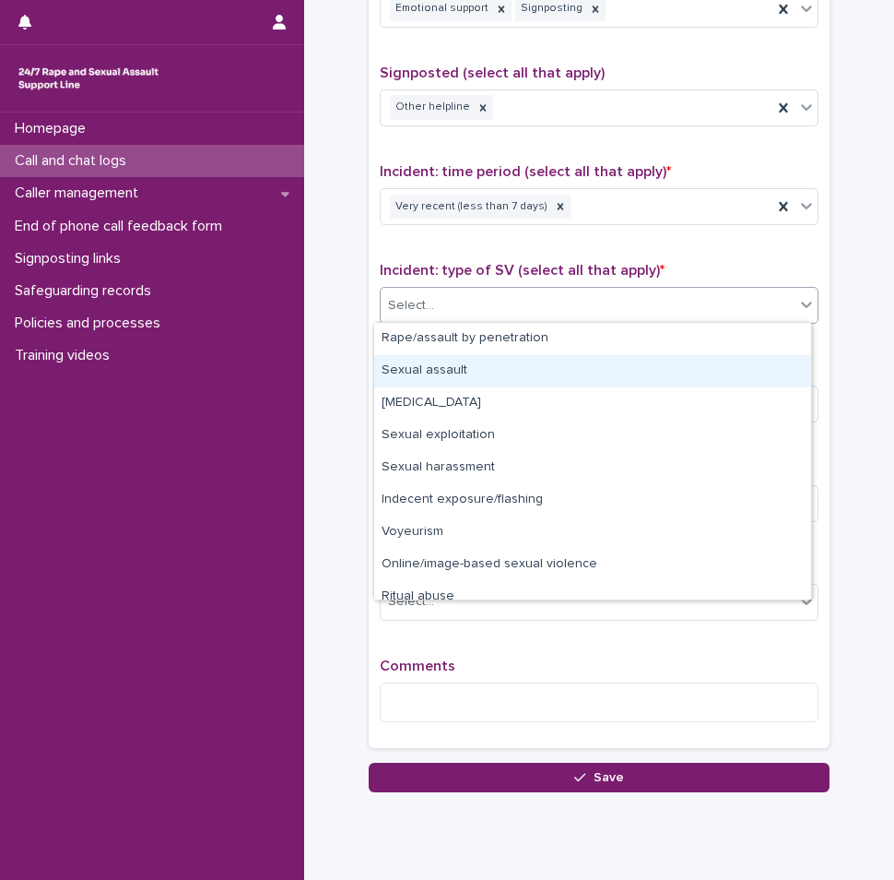
drag, startPoint x: 465, startPoint y: 347, endPoint x: 458, endPoint y: 370, distance: 23.9
click at [458, 370] on div "Sexual assault" at bounding box center [592, 371] width 437 height 32
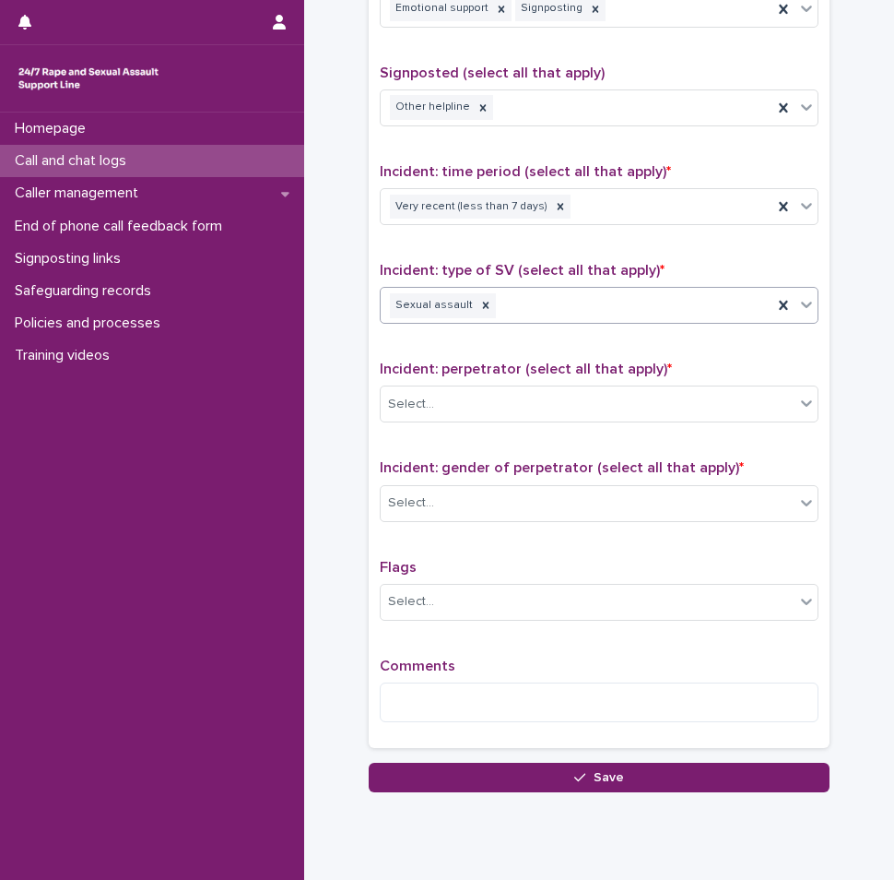
click at [512, 307] on div "Sexual assault" at bounding box center [577, 306] width 392 height 32
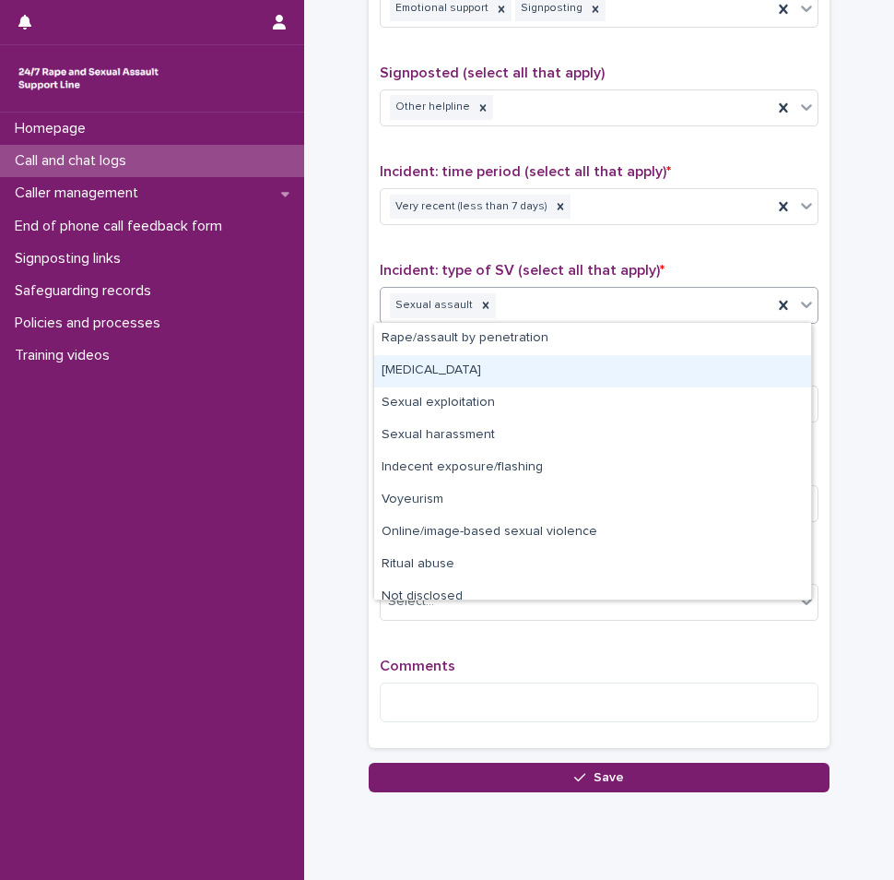
click at [478, 363] on div "[MEDICAL_DATA]" at bounding box center [592, 371] width 437 height 32
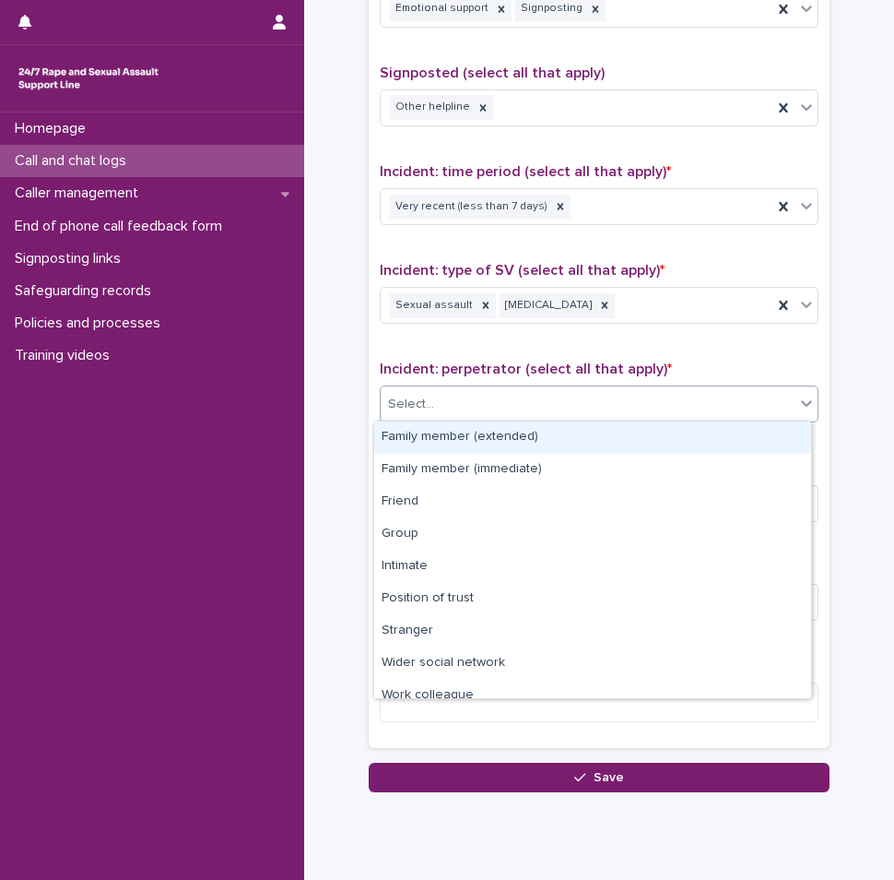
click at [487, 397] on div "Select..." at bounding box center [588, 404] width 414 height 30
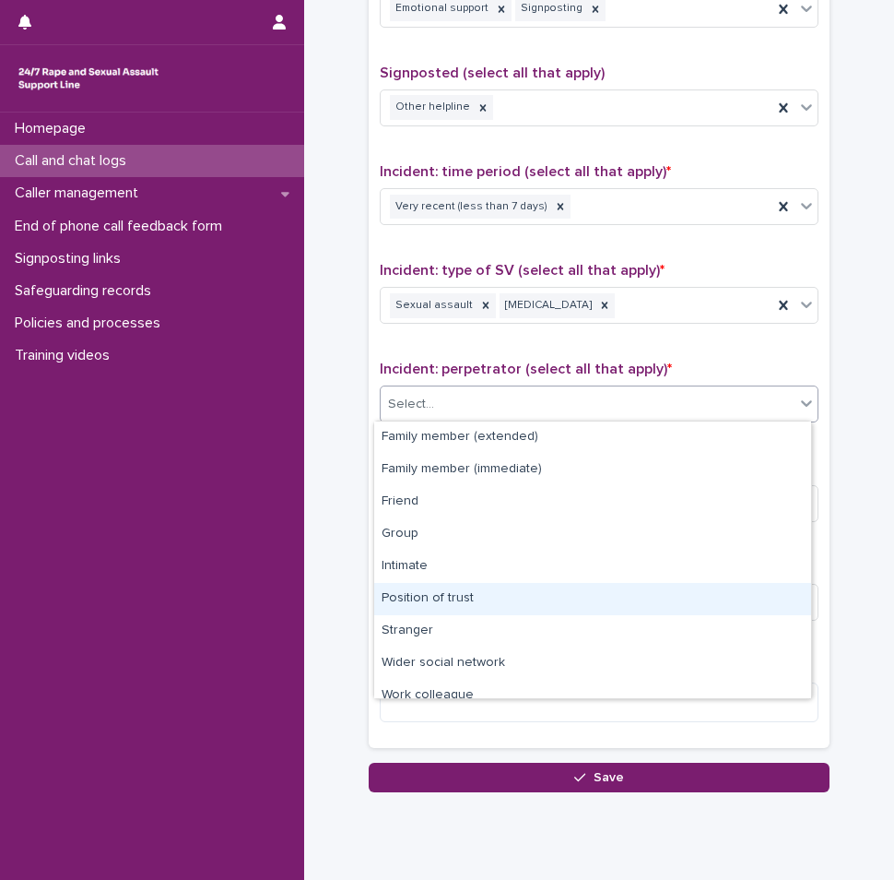
click at [447, 588] on div "Position of trust" at bounding box center [592, 599] width 437 height 32
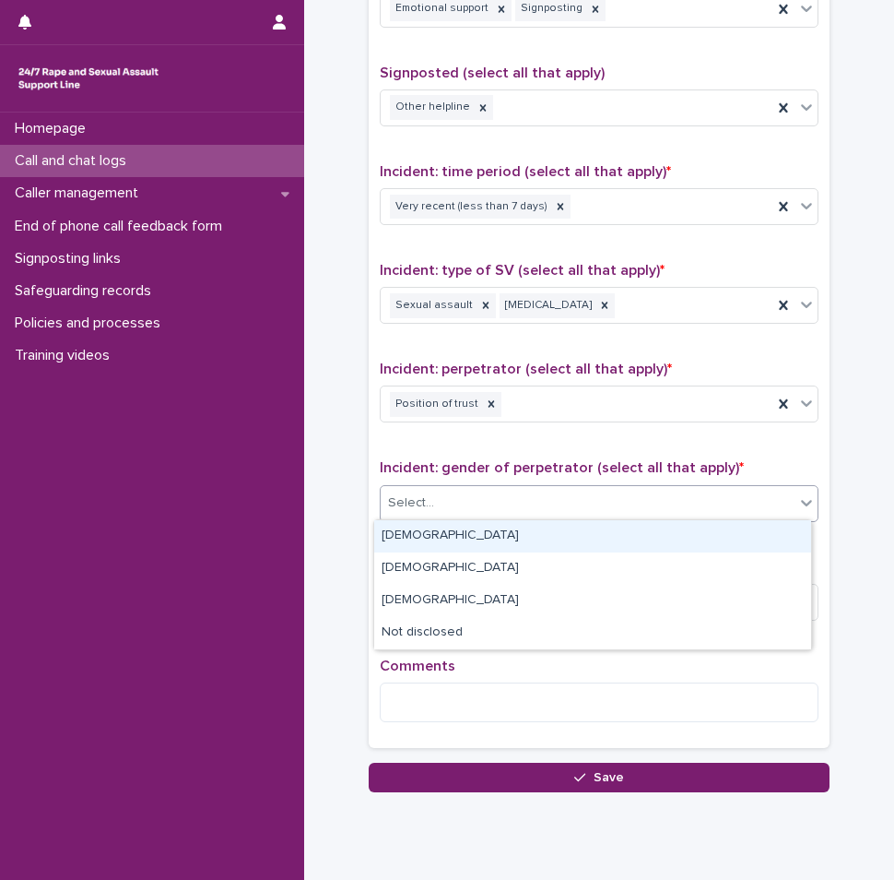
click at [462, 504] on div "Select..." at bounding box center [588, 503] width 414 height 30
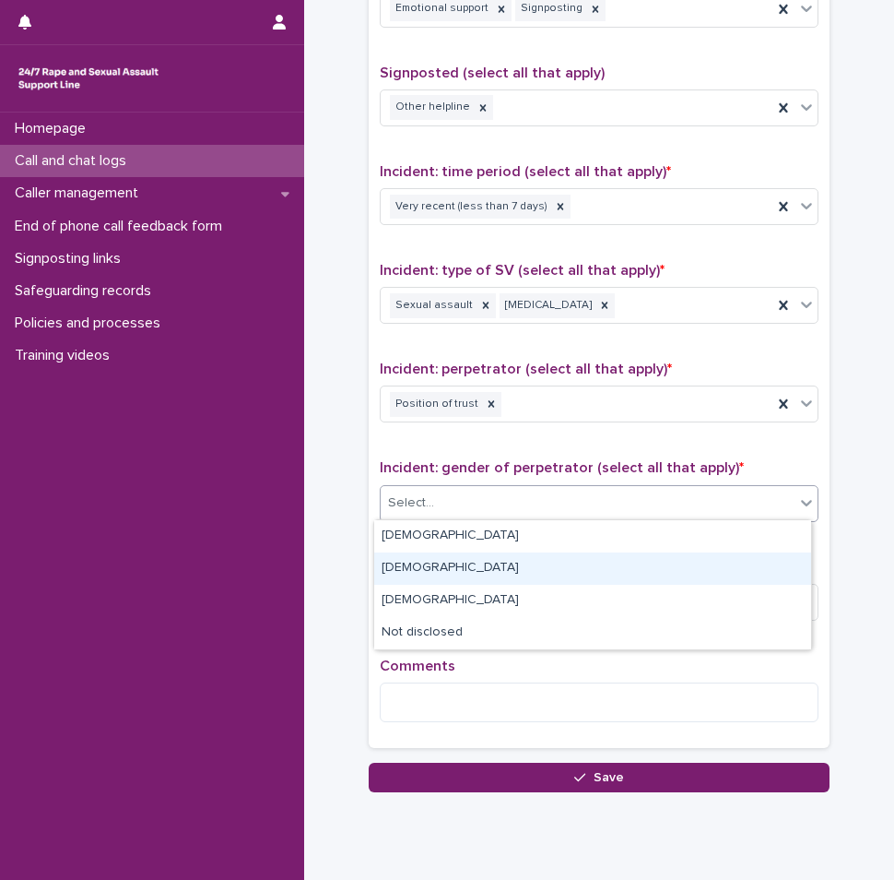
click at [435, 575] on div "[DEMOGRAPHIC_DATA]" at bounding box center [592, 568] width 437 height 32
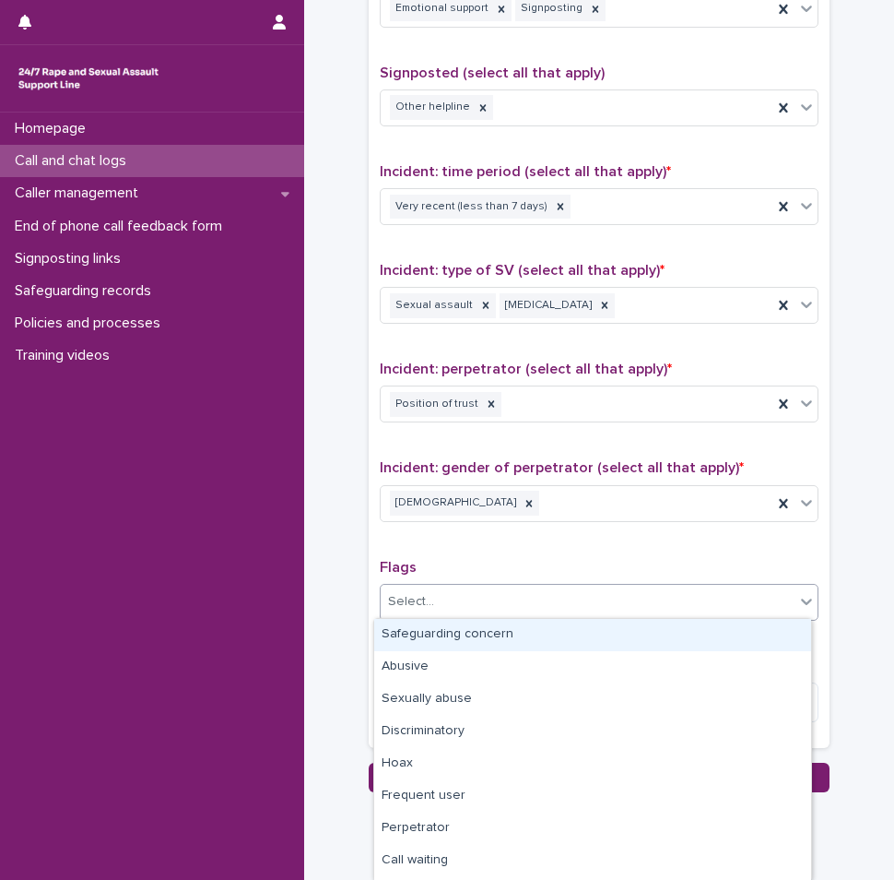
click at [438, 608] on div "Select..." at bounding box center [588, 601] width 414 height 30
click at [467, 559] on p "Flags" at bounding box center [599, 568] width 439 height 18
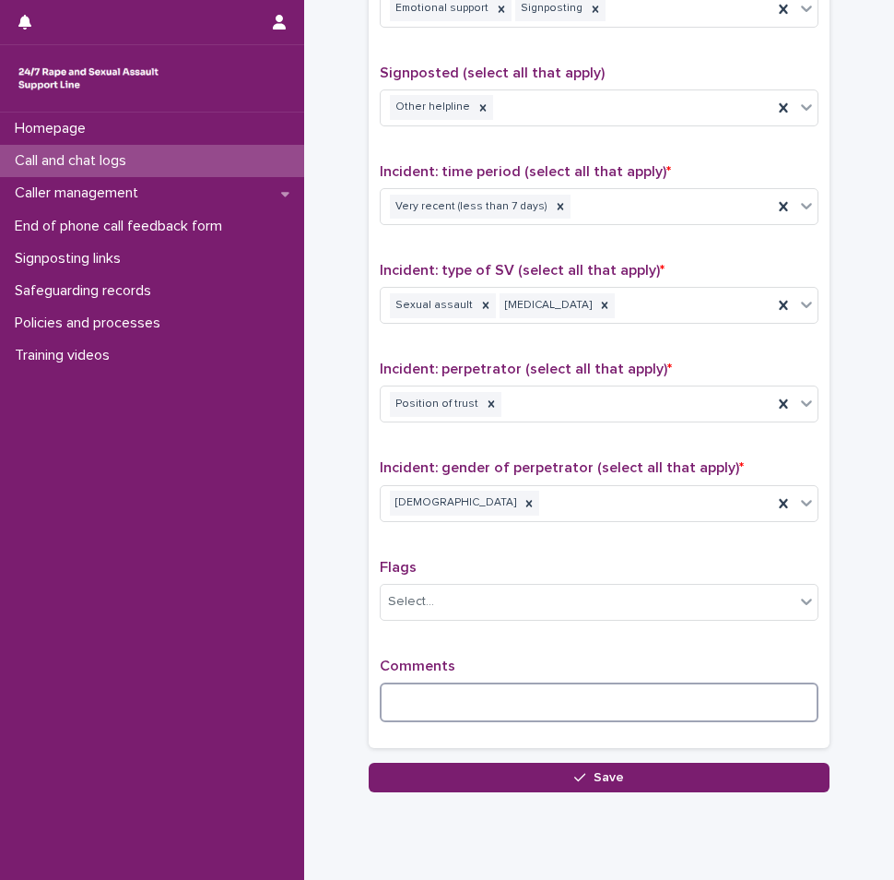
click at [420, 682] on textarea at bounding box center [599, 702] width 439 height 40
click at [526, 699] on textarea "**********" at bounding box center [599, 702] width 439 height 40
click at [763, 702] on textarea "**********" at bounding box center [599, 702] width 439 height 40
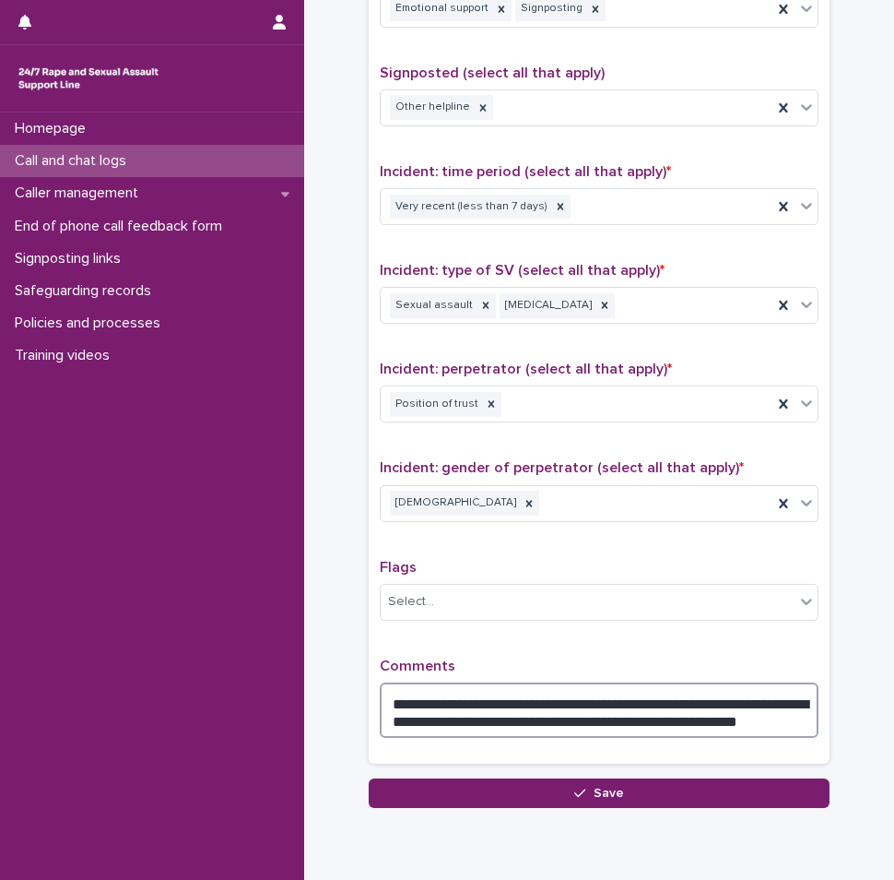
click at [776, 717] on textarea "**********" at bounding box center [599, 709] width 439 height 55
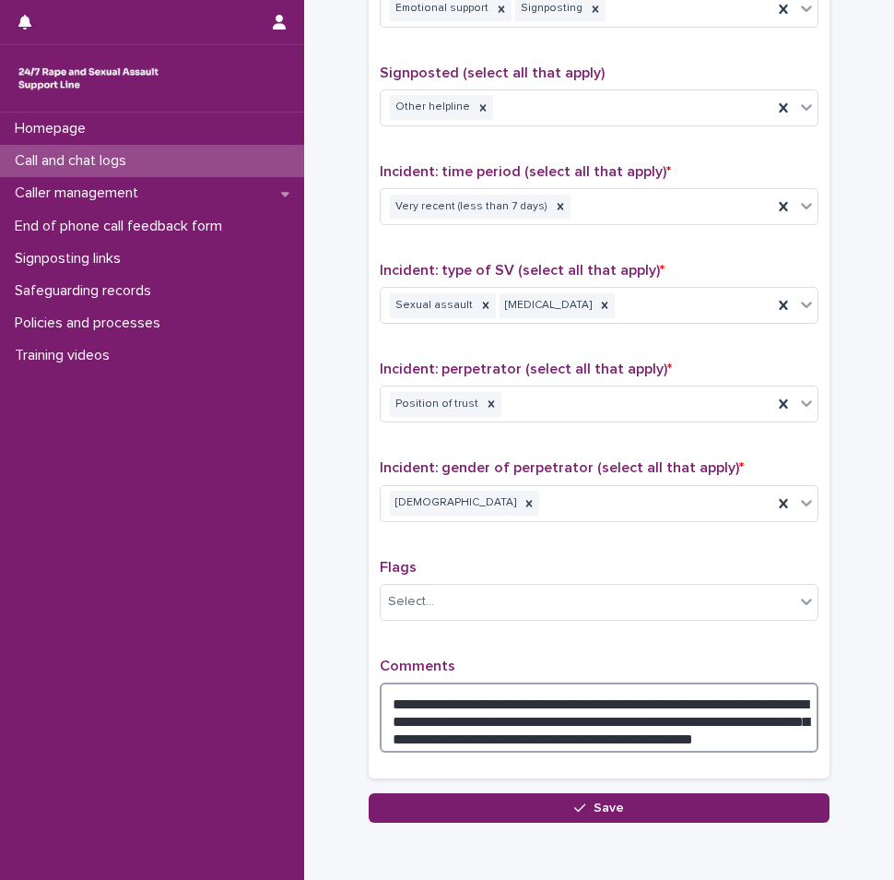
type textarea "**********"
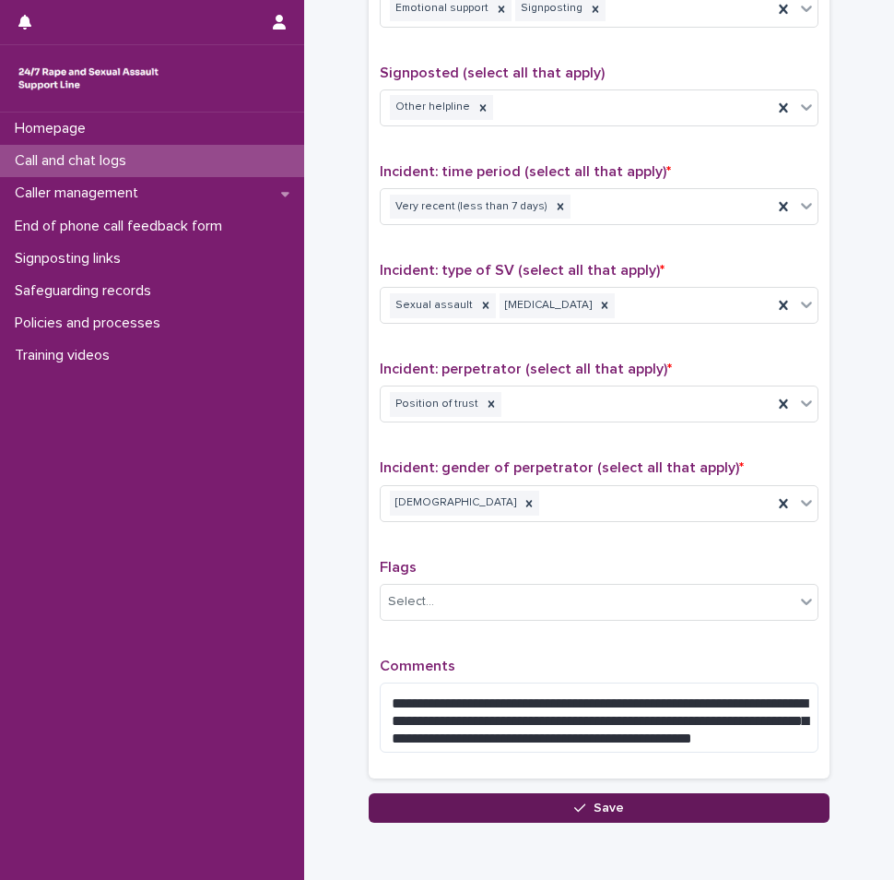
click at [616, 802] on button "Save" at bounding box center [599, 808] width 461 height 30
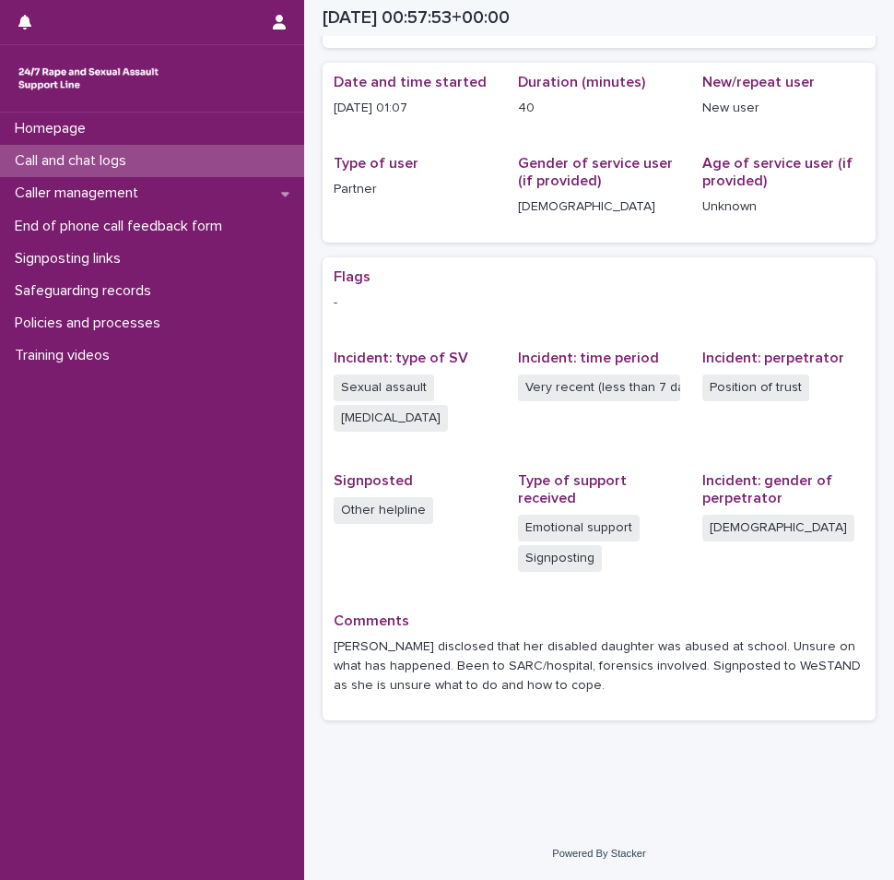
scroll to position [161, 0]
click at [180, 161] on div "Call and chat logs" at bounding box center [152, 161] width 304 height 32
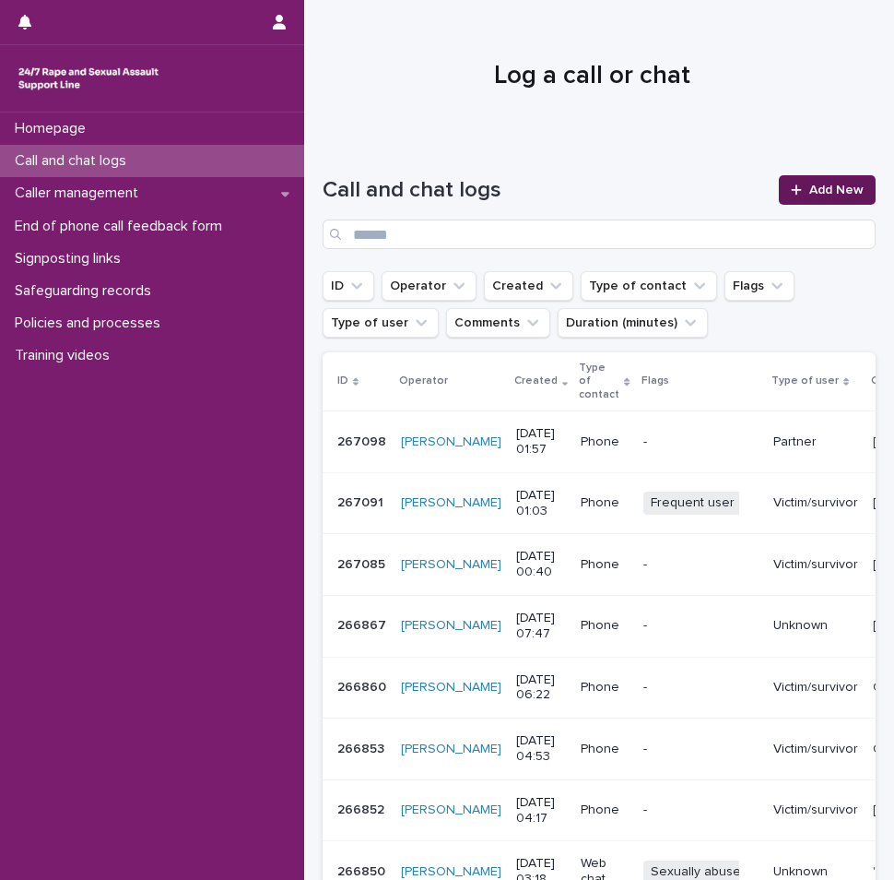
click at [834, 195] on span "Add New" at bounding box center [837, 189] width 54 height 13
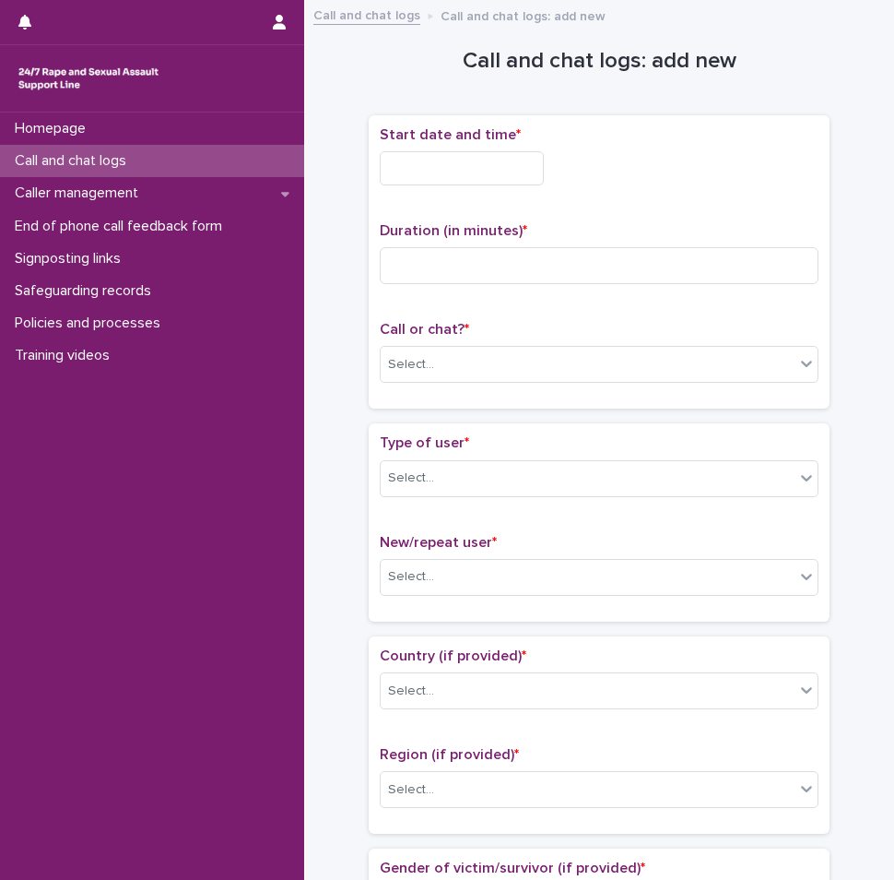
click at [259, 417] on div "Homepage Call and chat logs Caller management End of phone call feedback form S…" at bounding box center [152, 495] width 304 height 767
click at [168, 158] on div "Call and chat logs" at bounding box center [152, 161] width 304 height 32
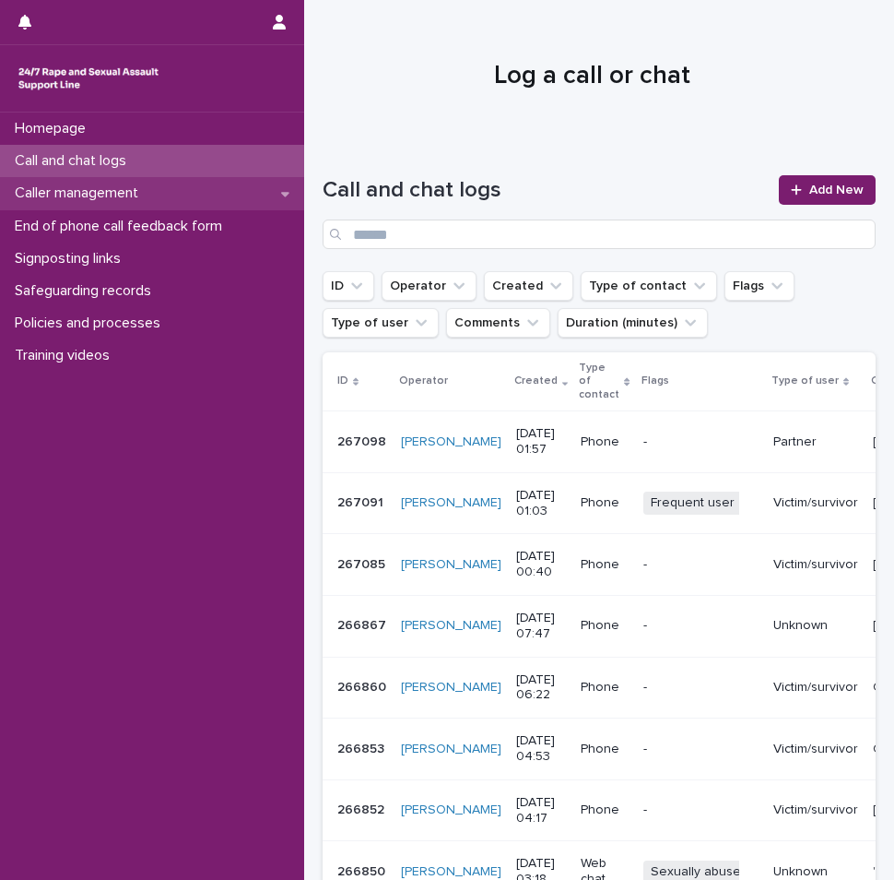
click at [264, 195] on div "Caller management" at bounding box center [152, 193] width 304 height 32
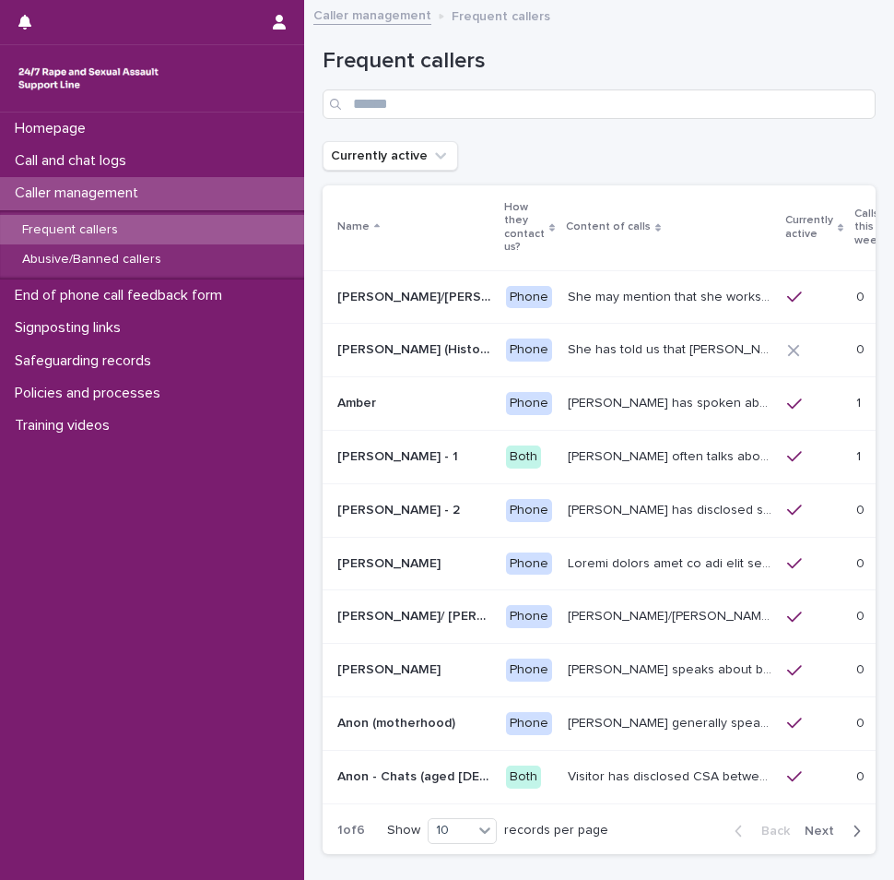
click at [820, 833] on span "Next" at bounding box center [825, 830] width 41 height 13
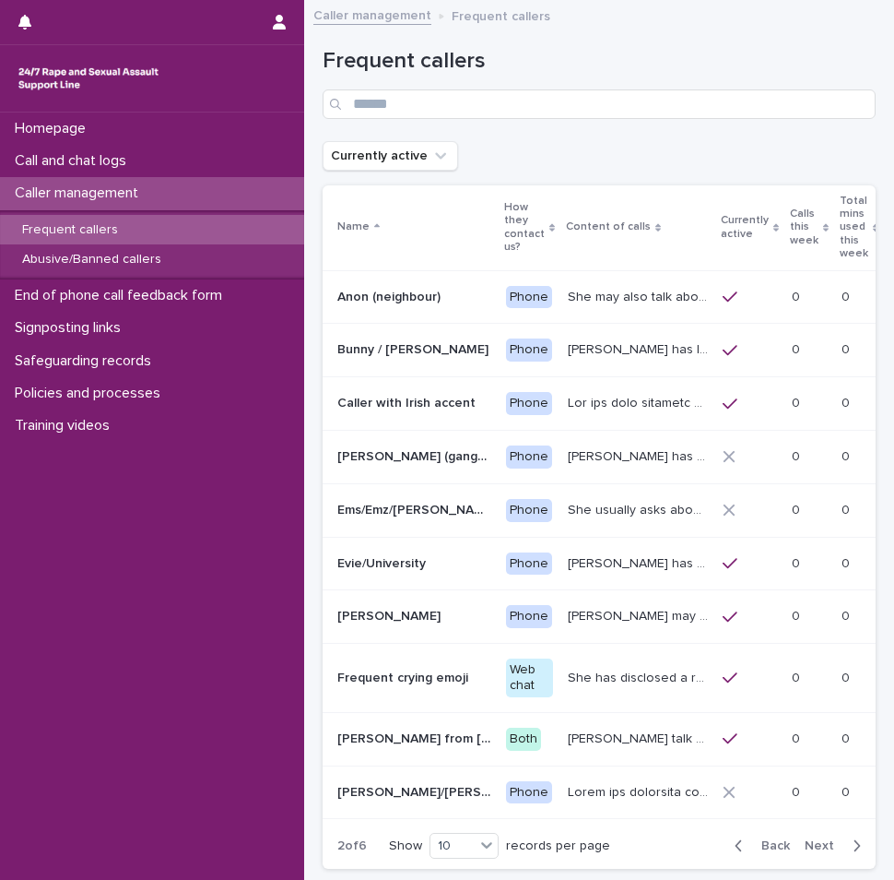
click at [831, 843] on span "Next" at bounding box center [825, 845] width 41 height 13
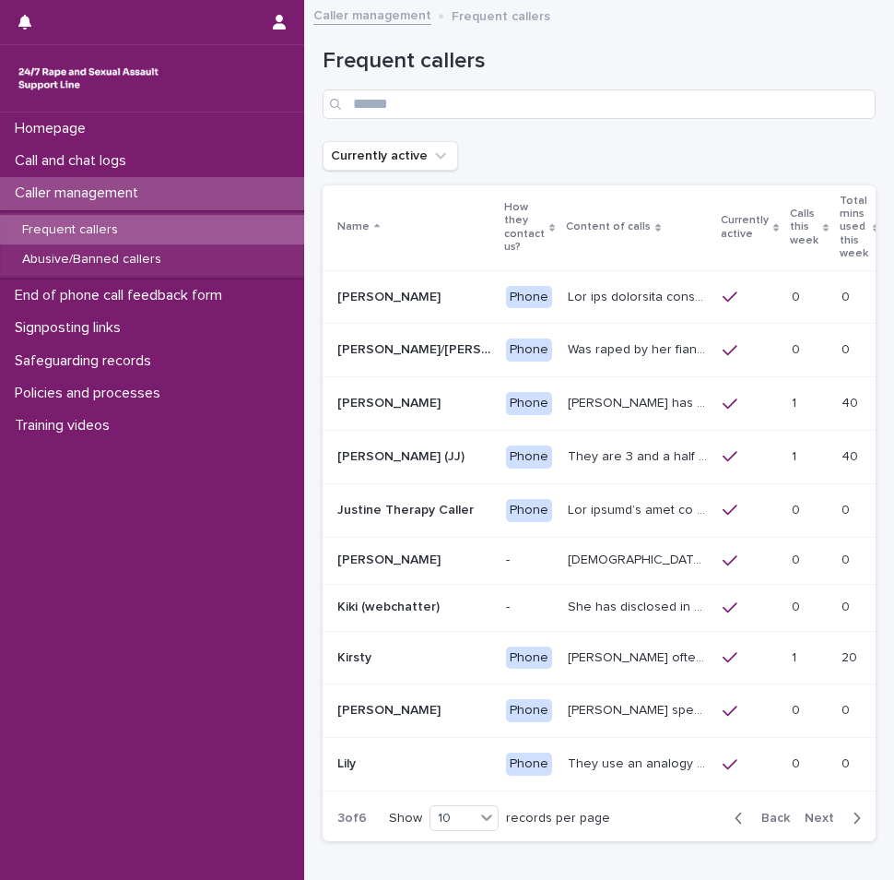
click at [735, 826] on icon "button" at bounding box center [739, 818] width 8 height 17
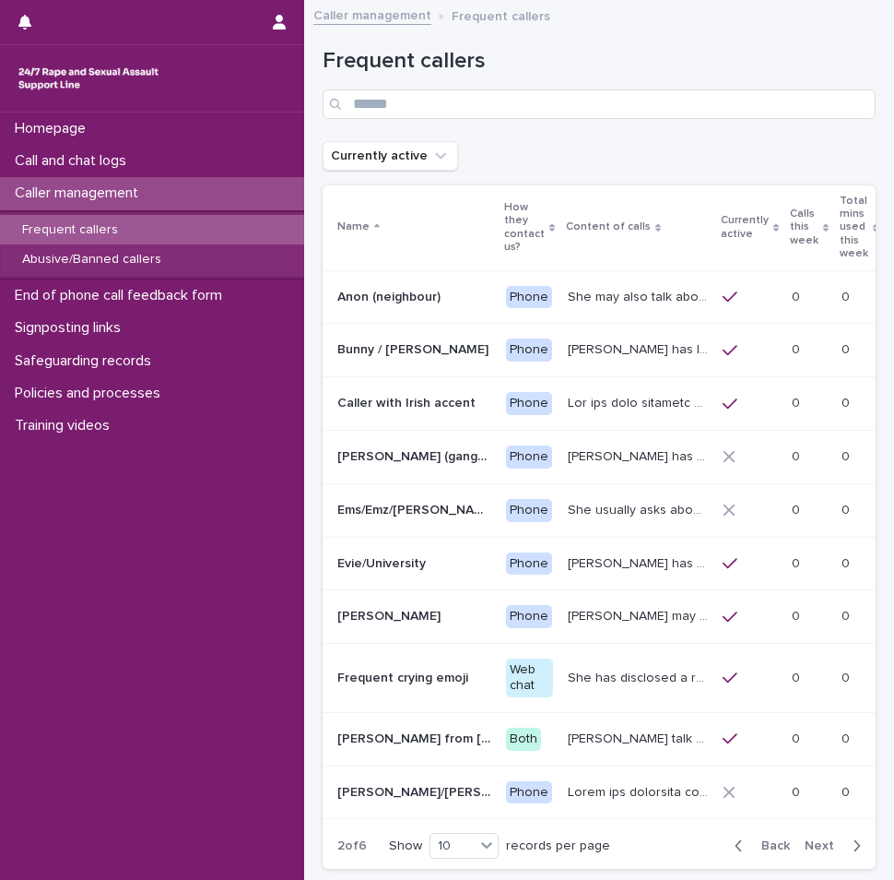
click at [735, 841] on icon "button" at bounding box center [739, 845] width 8 height 17
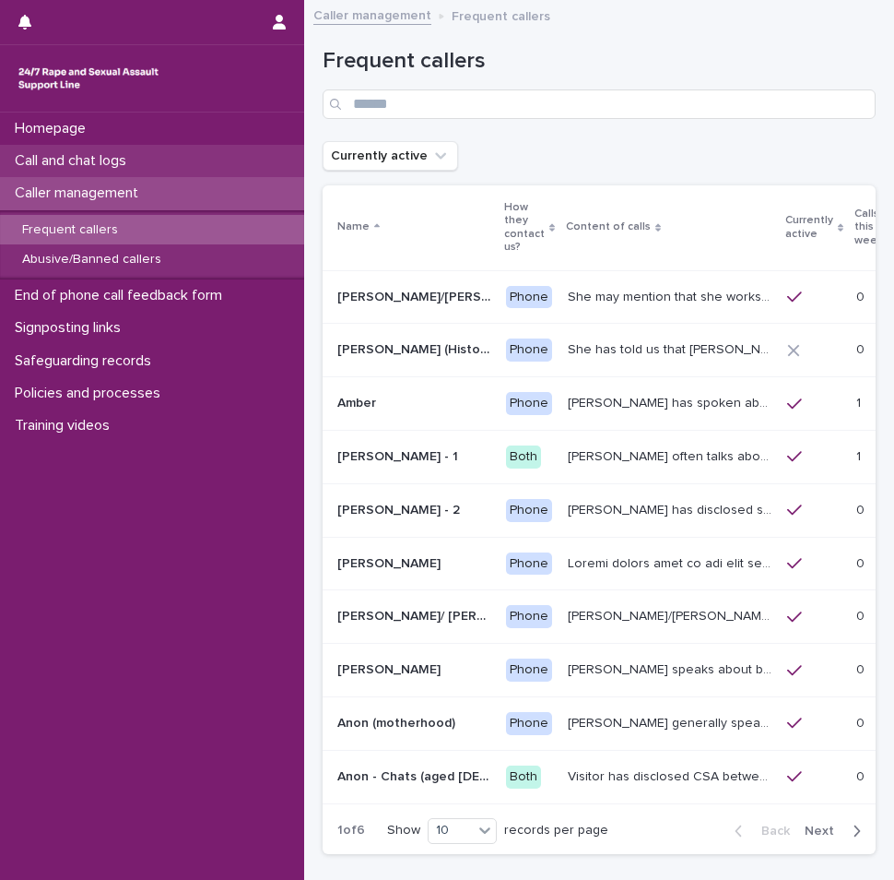
click at [92, 168] on p "Call and chat logs" at bounding box center [74, 161] width 134 height 18
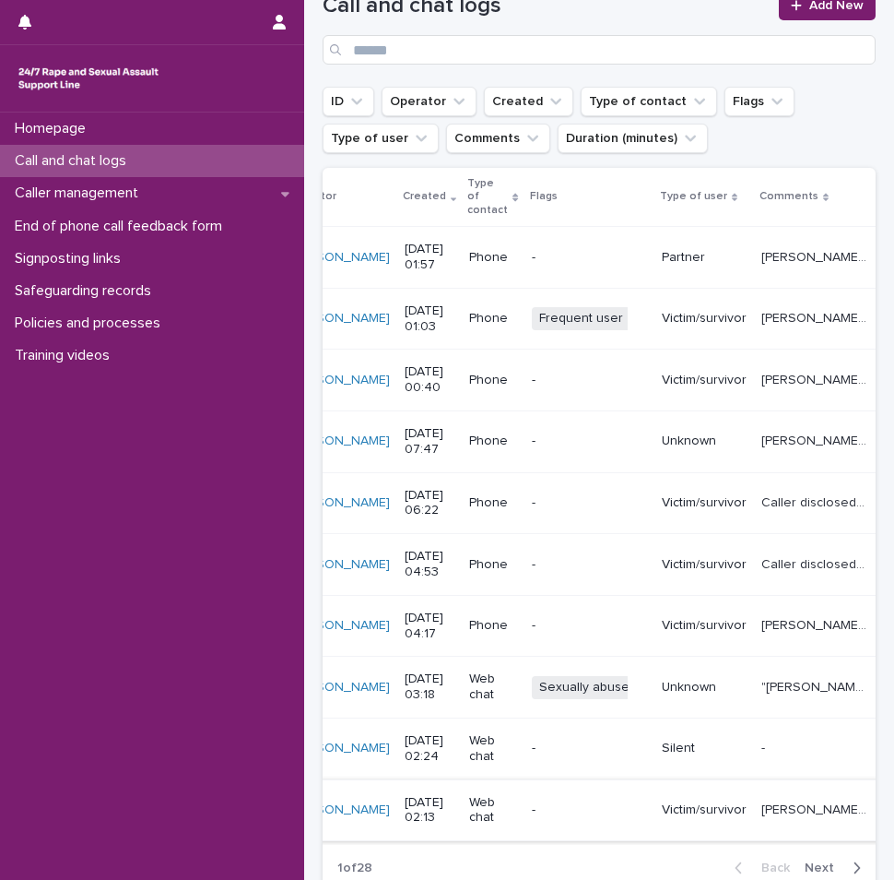
scroll to position [277, 0]
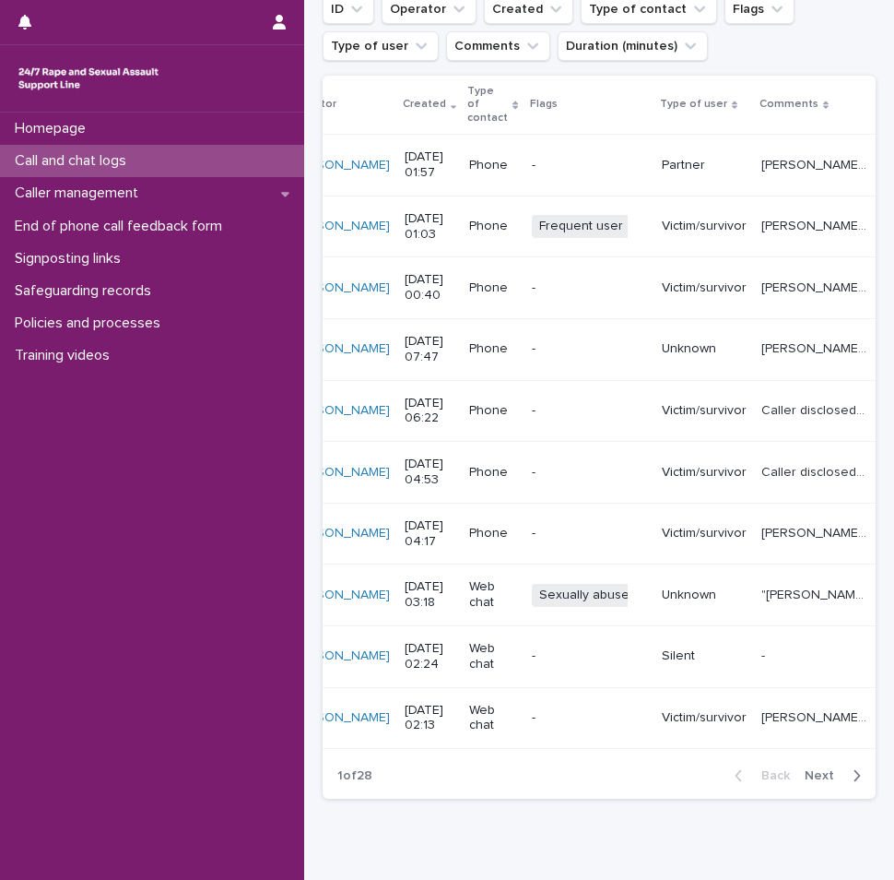
click at [853, 784] on icon "button" at bounding box center [857, 775] width 8 height 17
